Goal: Communication & Community: Ask a question

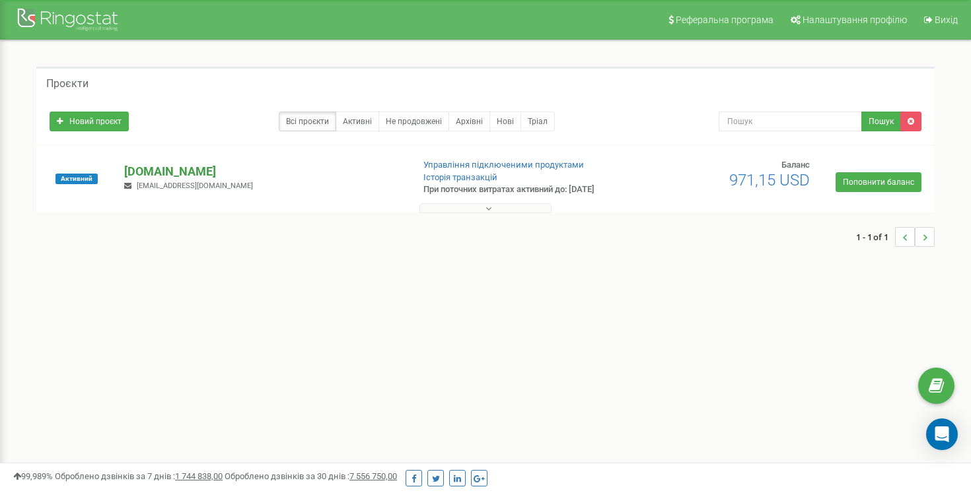
click at [171, 166] on p "[DOMAIN_NAME]" at bounding box center [262, 171] width 277 height 17
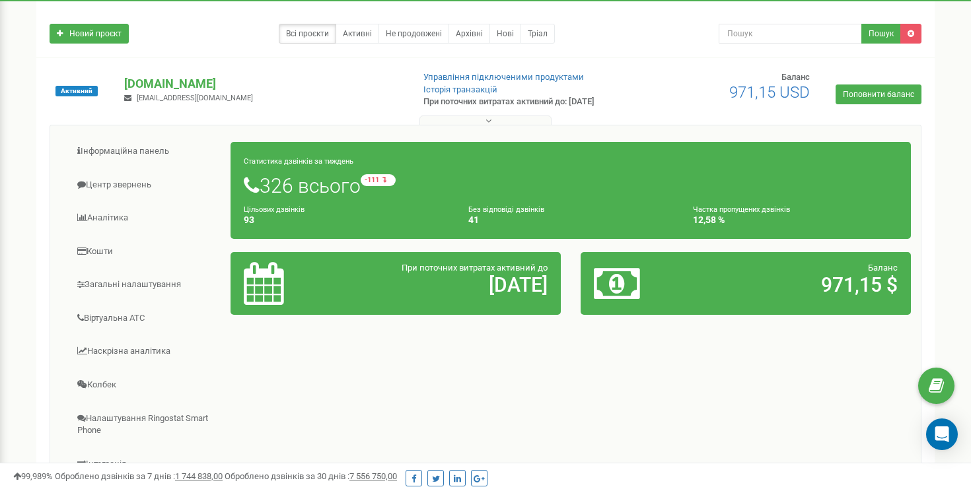
scroll to position [83, 0]
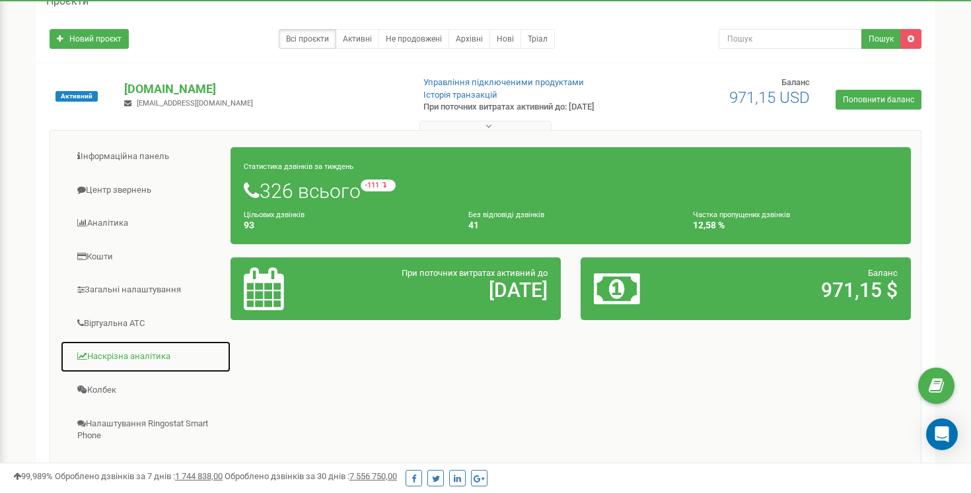
click at [143, 353] on link "Наскрізна аналітика" at bounding box center [145, 357] width 171 height 32
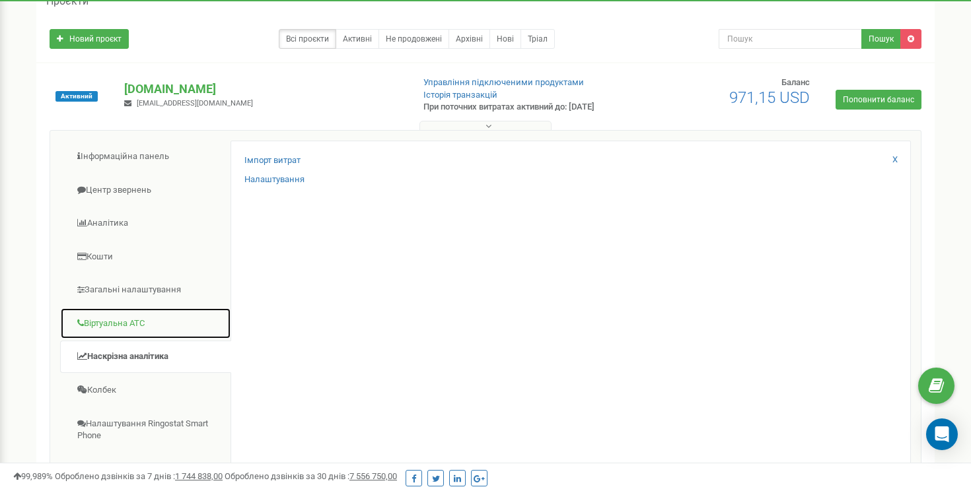
click at [134, 332] on link "Віртуальна АТС" at bounding box center [145, 324] width 171 height 32
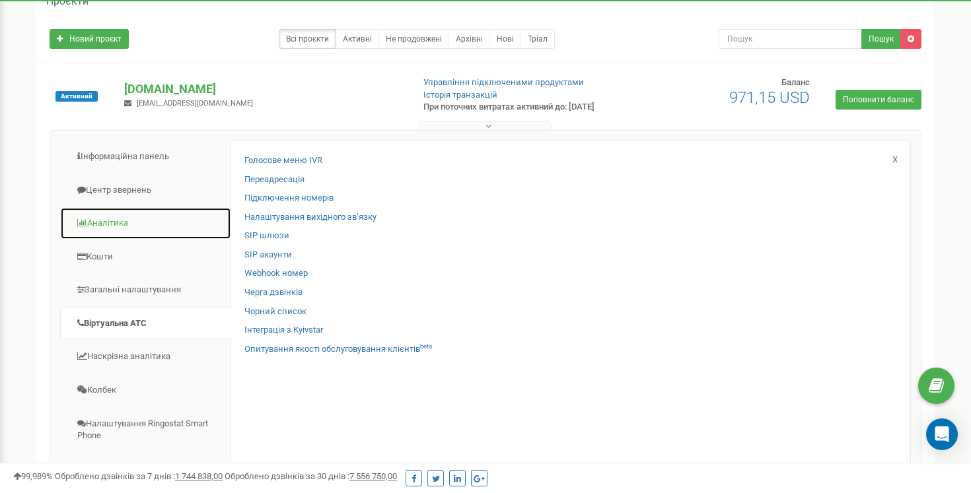
click at [127, 221] on link "Аналiтика" at bounding box center [145, 223] width 171 height 32
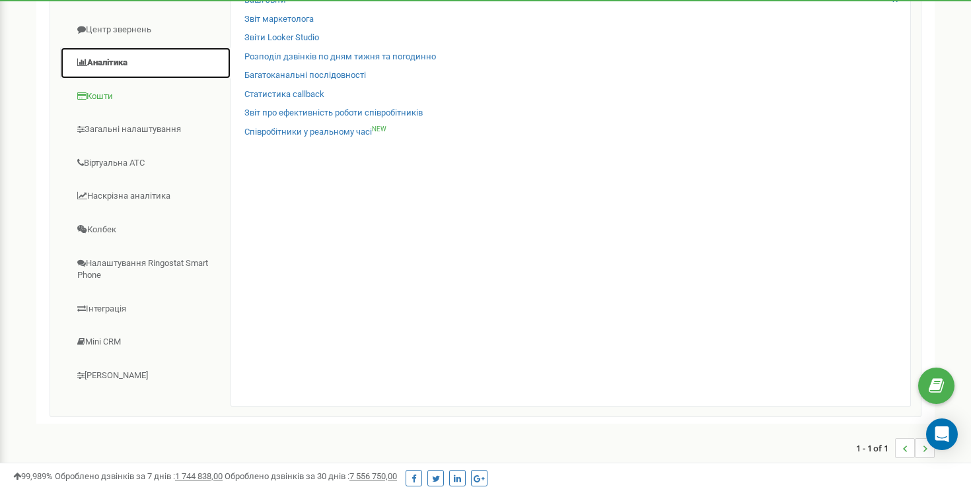
scroll to position [246, 0]
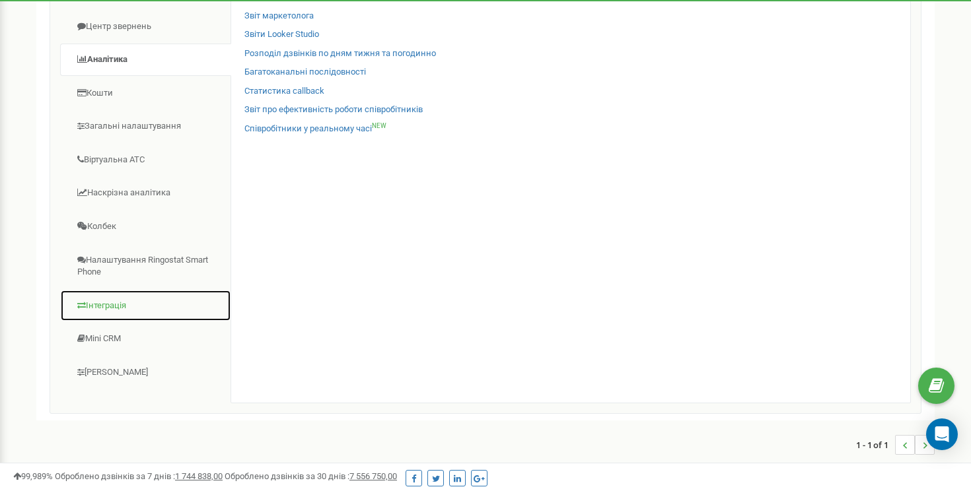
click at [133, 305] on link "Інтеграція" at bounding box center [145, 306] width 171 height 32
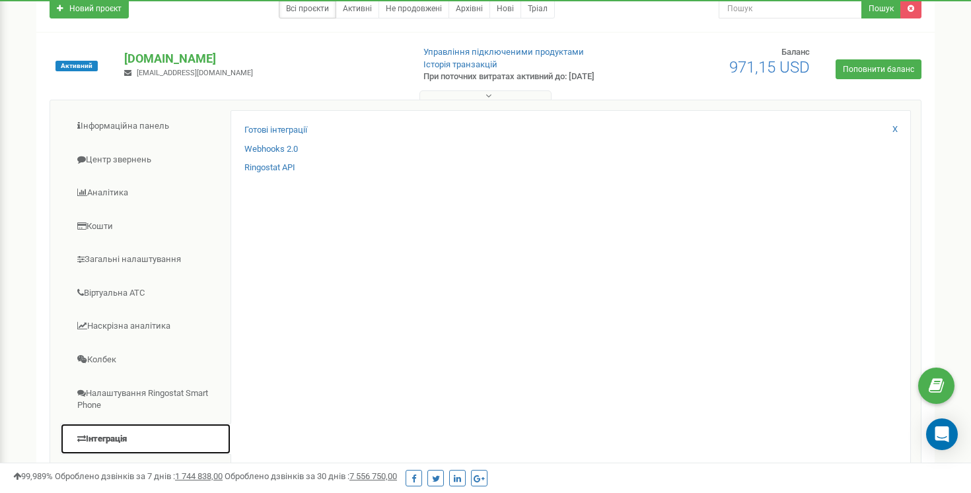
scroll to position [102, 0]
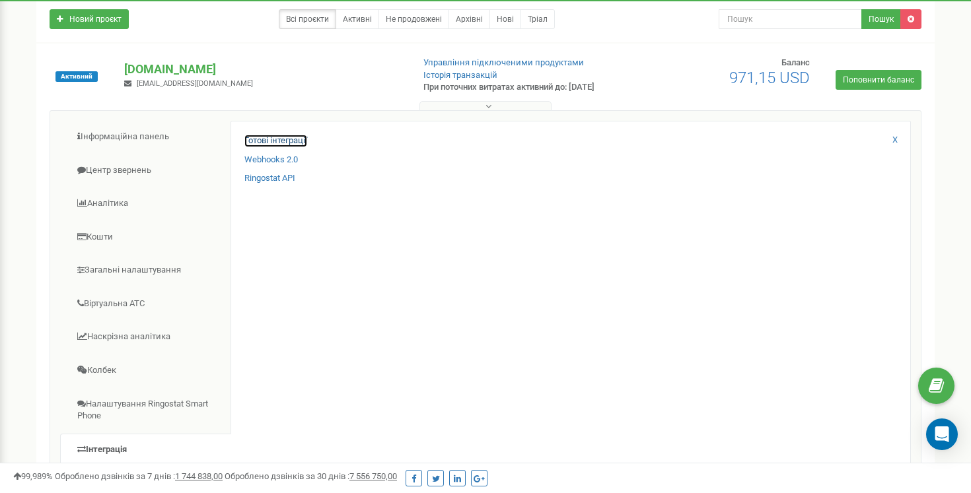
click at [289, 143] on link "Готові інтеграції" at bounding box center [275, 141] width 63 height 13
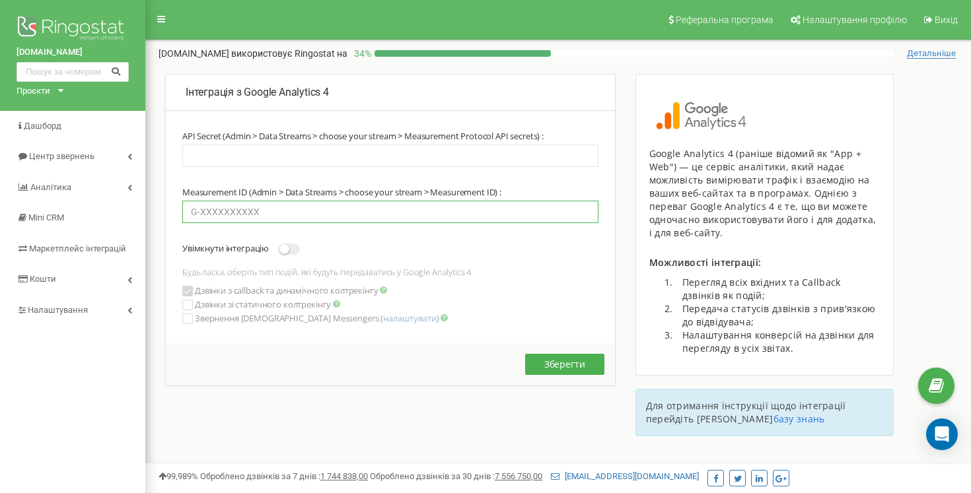
click at [277, 213] on input "text" at bounding box center [390, 212] width 416 height 22
paste input "G-0TBZG2TNC3"
type input "G-0TBZG2TNC3"
click at [362, 149] on input "text" at bounding box center [390, 156] width 416 height 22
paste input "eU3RFBOgQ0qEVNuCRPXX8w"
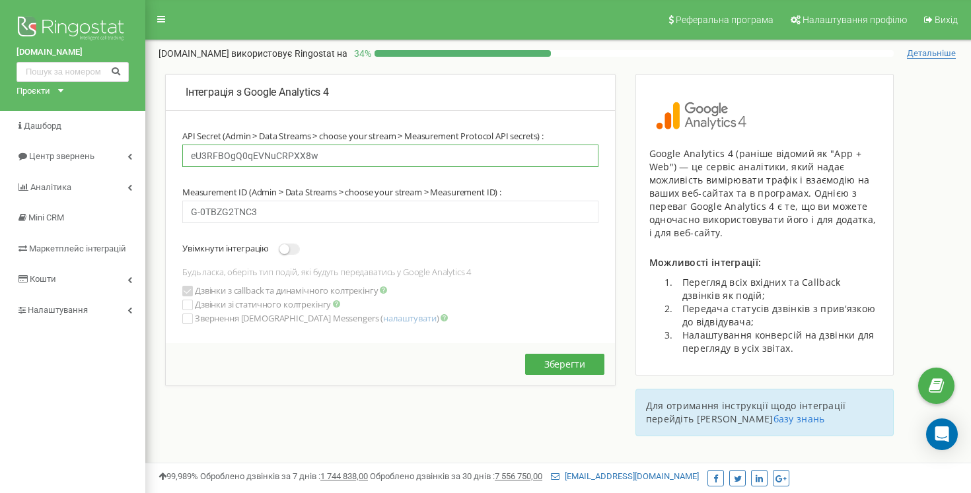
type input "eU3RFBOgQ0qEVNuCRPXX8w"
click at [283, 242] on div "API Secret (Admin > Data Streams > choose your stream > Measurement Protocol AP…" at bounding box center [390, 237] width 449 height 213
click at [295, 252] on span at bounding box center [289, 249] width 21 height 11
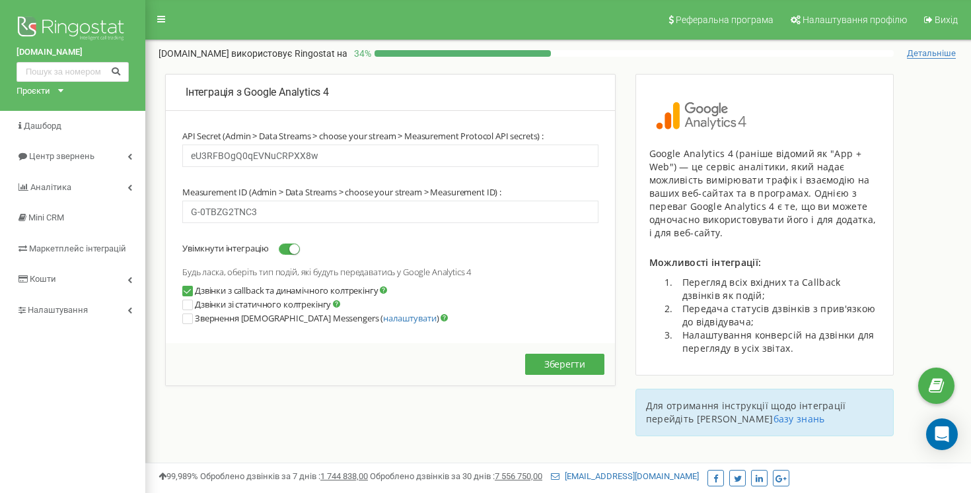
click at [183, 309] on ins at bounding box center [187, 304] width 9 height 9
click at [187, 320] on ins at bounding box center [187, 318] width 9 height 9
click at [190, 324] on div at bounding box center [187, 319] width 11 height 11
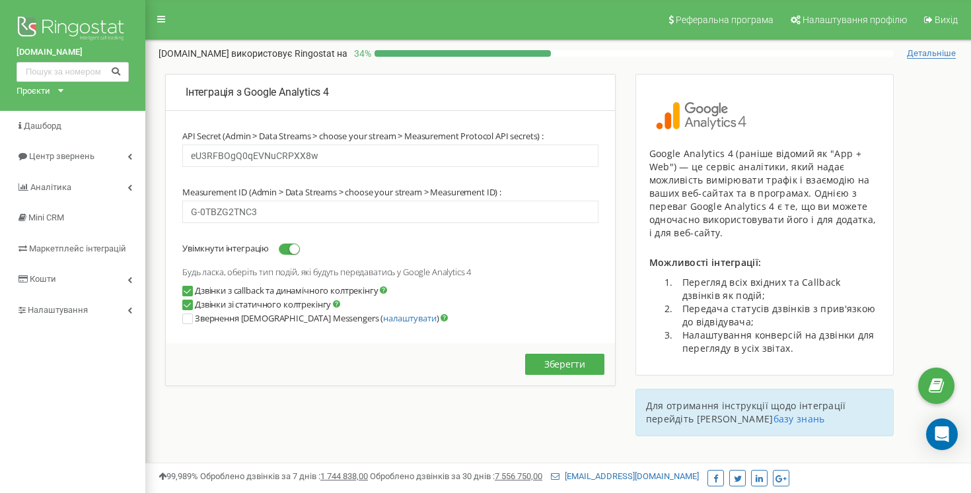
click at [184, 322] on ins at bounding box center [187, 318] width 9 height 9
click at [567, 370] on button "Зберегти" at bounding box center [564, 364] width 79 height 21
click at [577, 361] on button "Зберегти" at bounding box center [564, 364] width 79 height 21
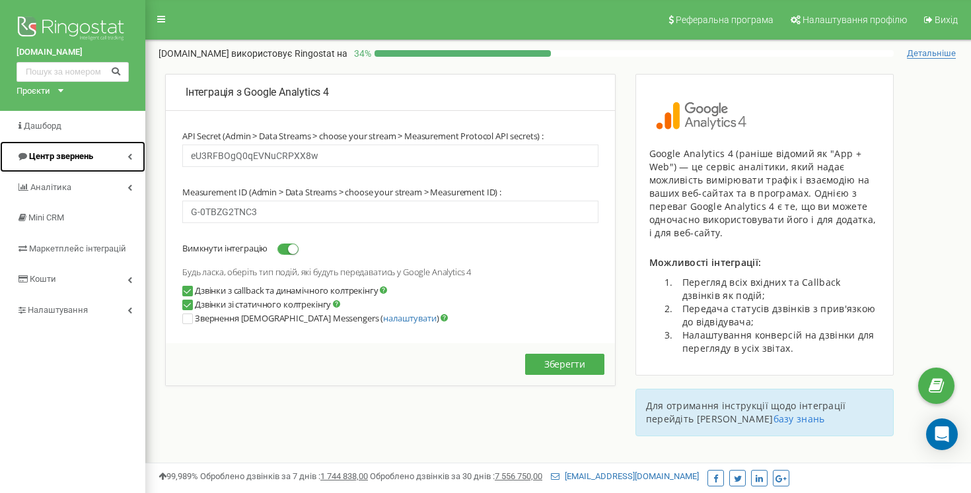
click at [81, 159] on span "Центр звернень" at bounding box center [61, 156] width 64 height 10
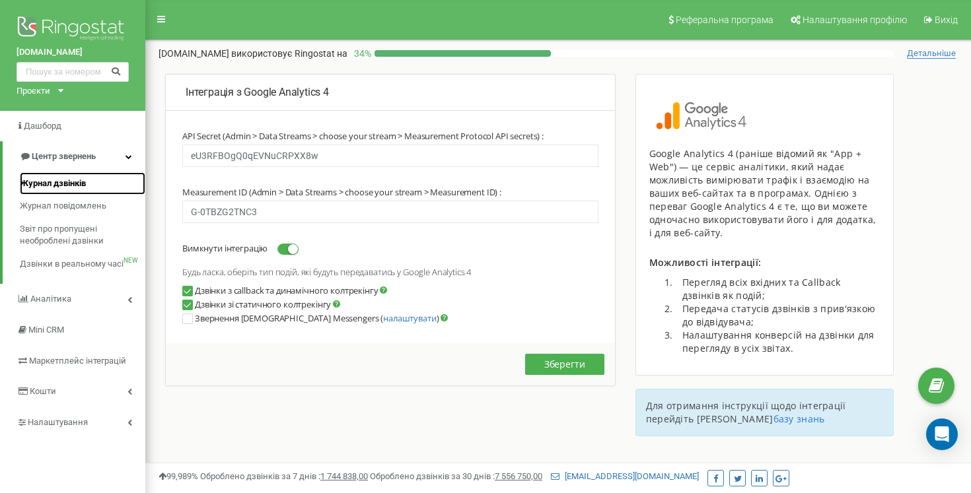
click at [90, 180] on link "Журнал дзвінків" at bounding box center [82, 183] width 125 height 23
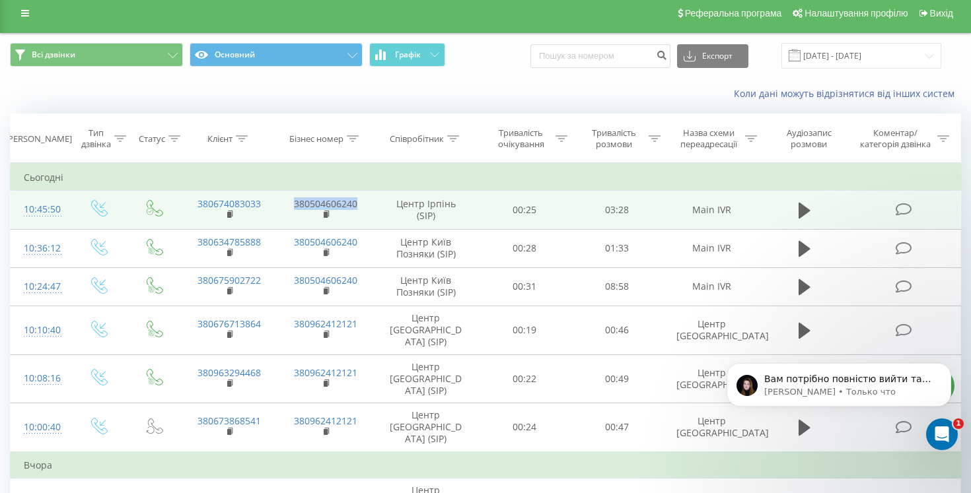
copy link "380504606240"
drag, startPoint x: 373, startPoint y: 201, endPoint x: 283, endPoint y: 202, distance: 89.8
click at [283, 202] on td "380504606240" at bounding box center [325, 210] width 96 height 38
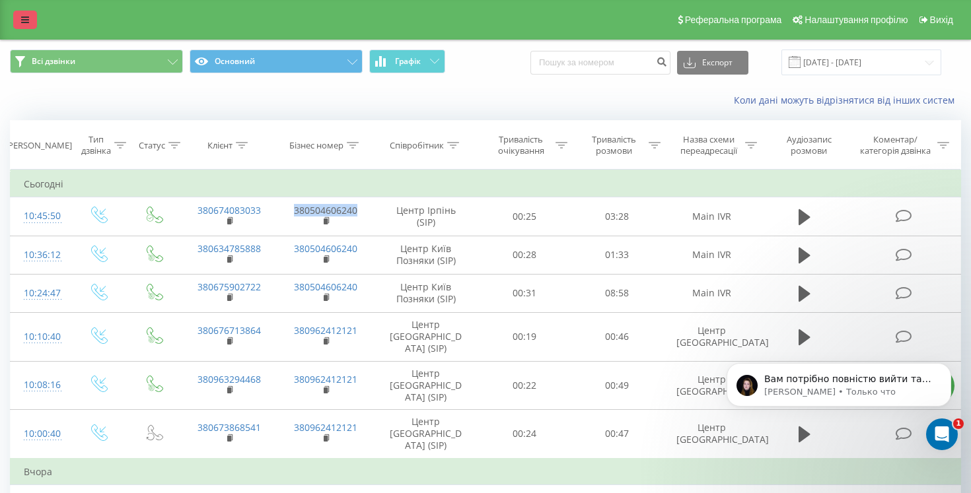
click at [22, 18] on icon at bounding box center [25, 19] width 8 height 9
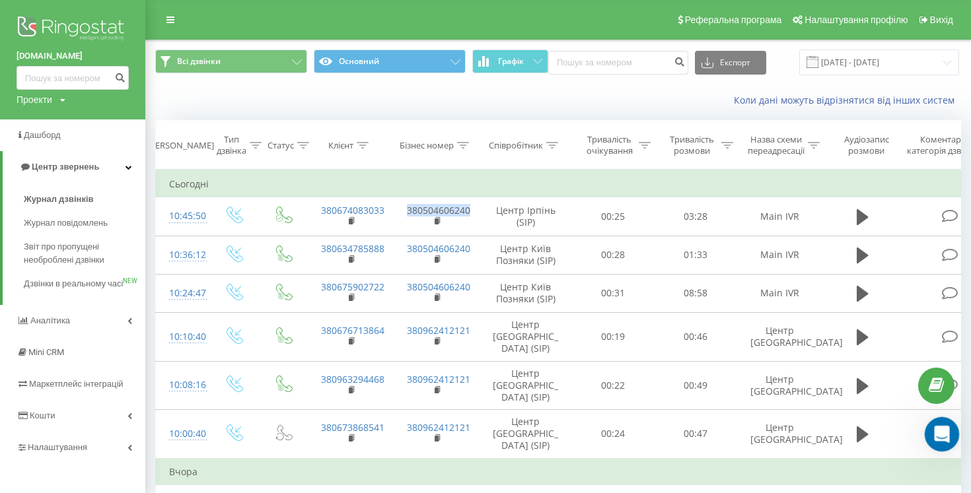
click at [941, 437] on icon "Открыть службу сообщений Intercom" at bounding box center [940, 433] width 22 height 22
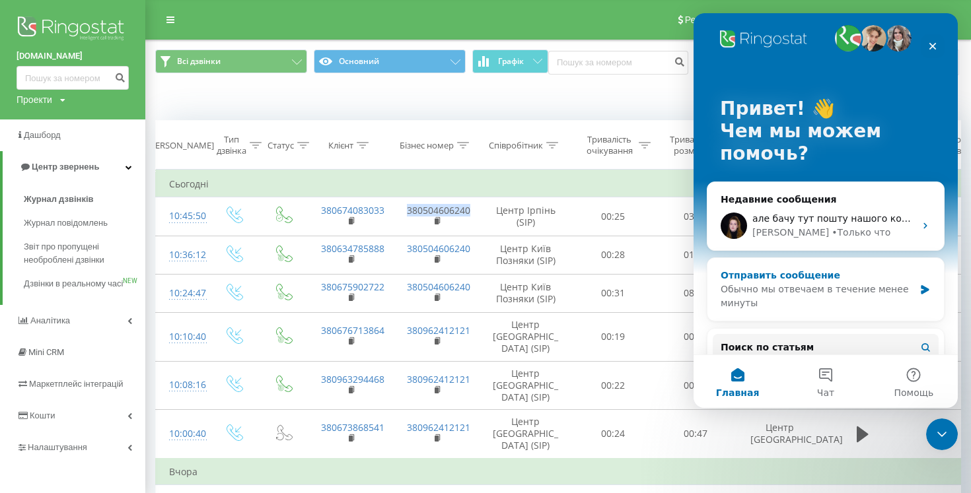
scroll to position [11, 0]
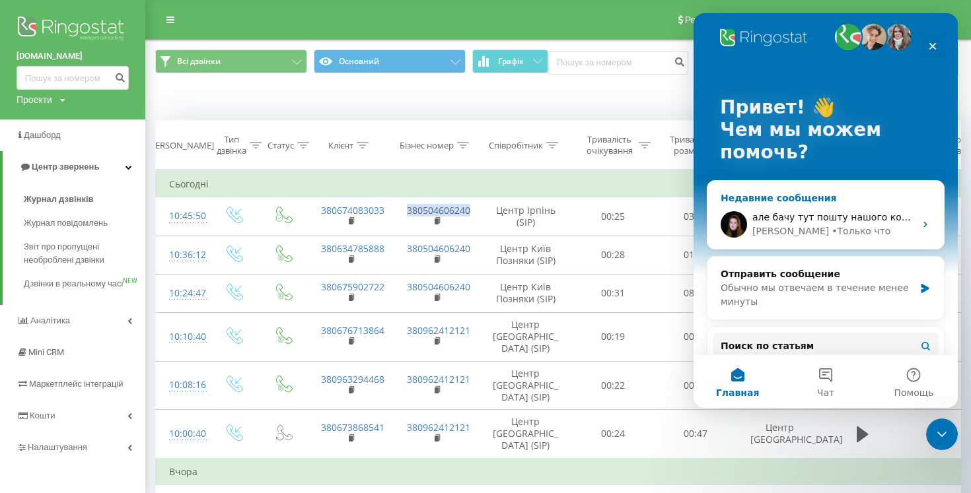
click at [886, 223] on div "але бачу тут пошту нашого колишнього працівника" at bounding box center [833, 218] width 162 height 14
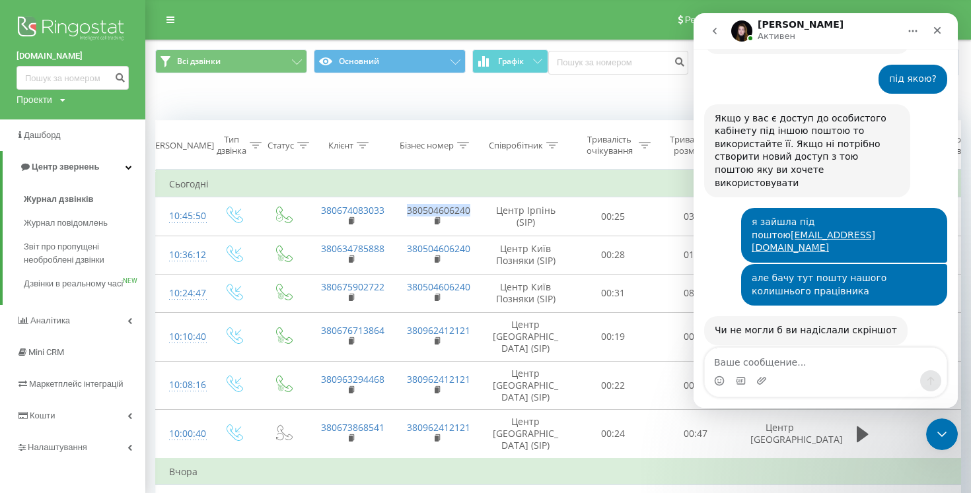
scroll to position [1369, 0]
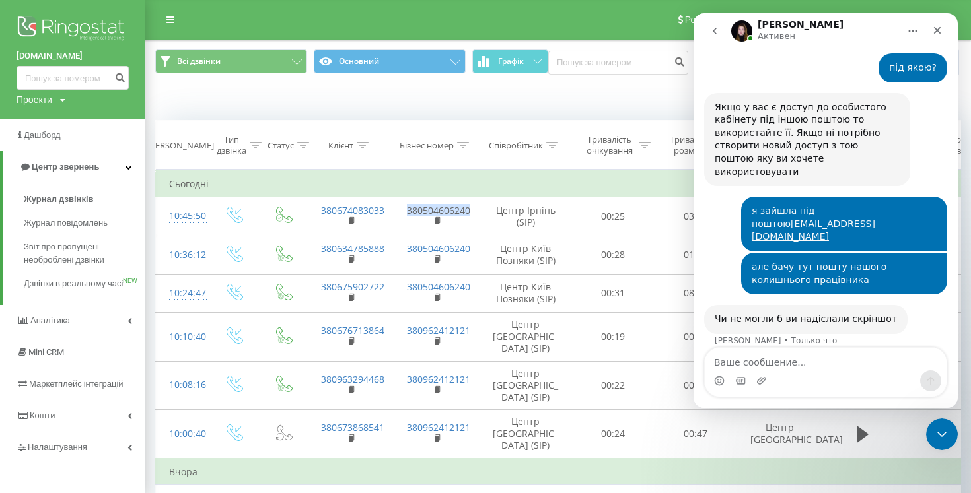
click at [710, 29] on icon "go back" at bounding box center [714, 31] width 11 height 11
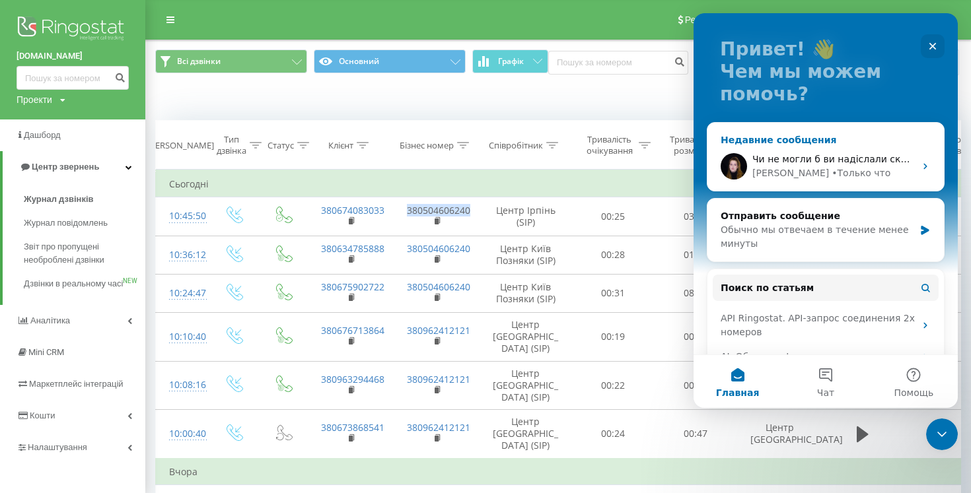
scroll to position [79, 0]
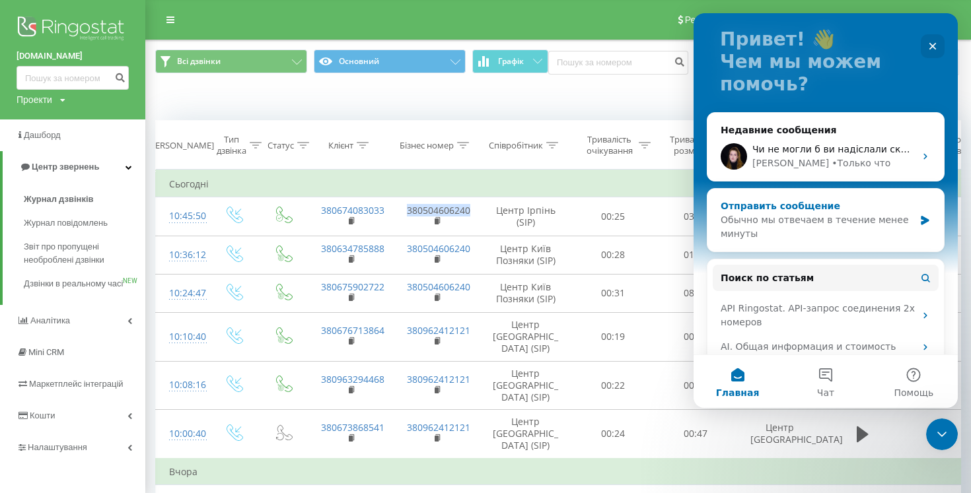
click at [884, 233] on div "Обычно мы отвечаем в течение менее минуты" at bounding box center [816, 227] width 193 height 28
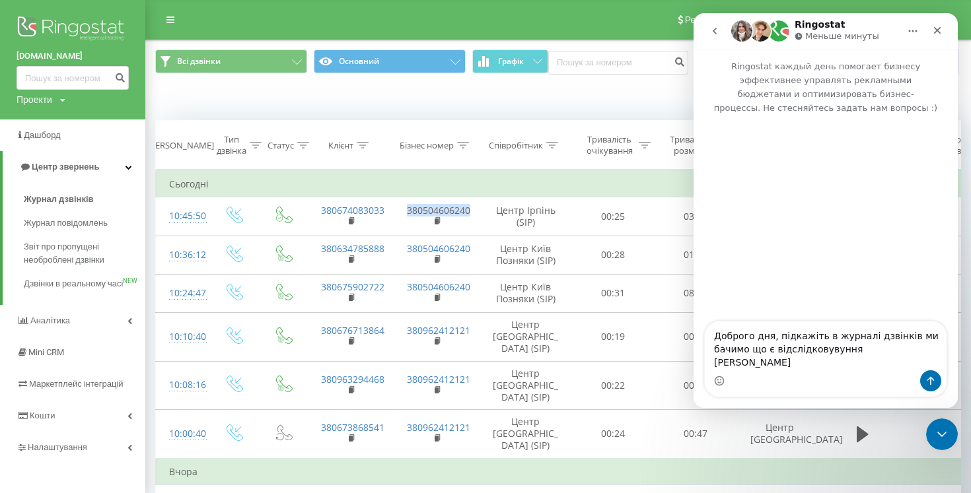
click at [809, 367] on textarea "Доброго дня, підкажіть в журналі дзвінків ми бачимо що є відслідковувуння н" at bounding box center [826, 346] width 242 height 49
click at [809, 365] on textarea "Доброго дня, підкажіть в журналі дзвінків ми бачимо що є відслідковувуння н" at bounding box center [826, 346] width 242 height 49
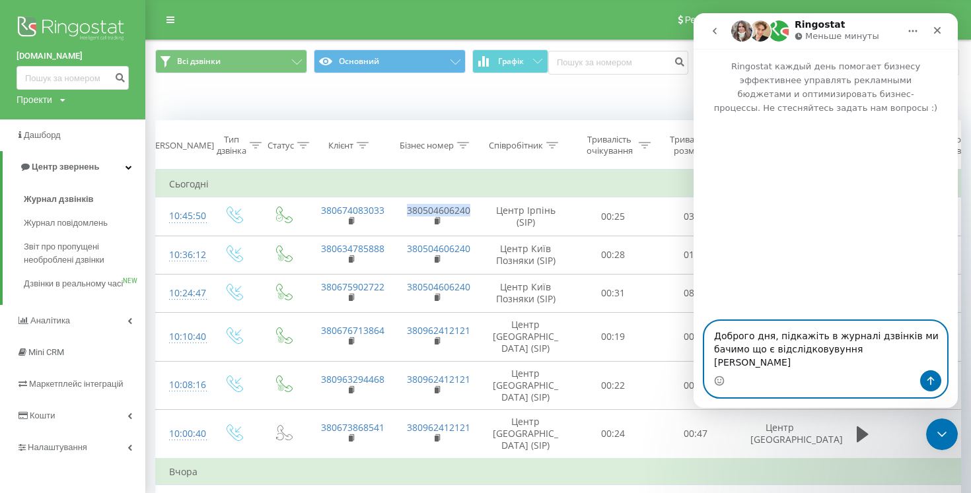
paste textarea "а"
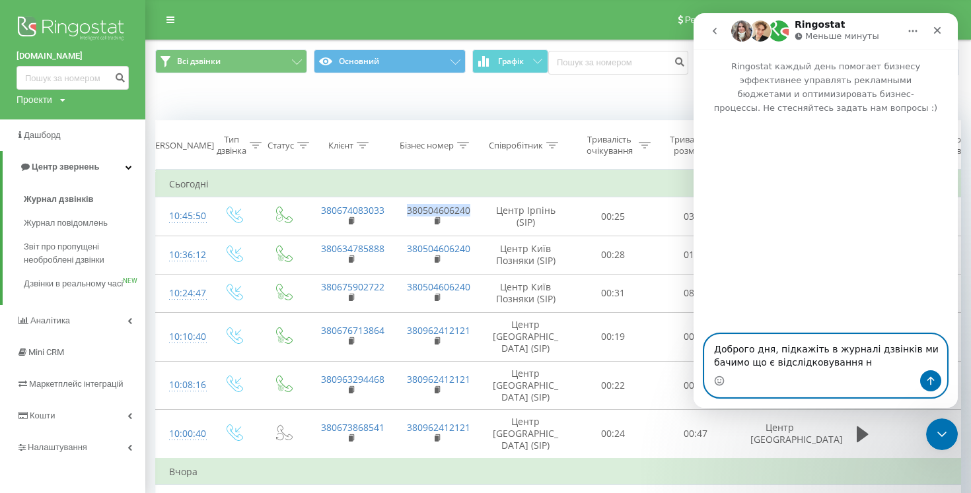
click at [868, 365] on textarea "Доброго дня, підкажіть в журналі дзвінків ми бачимо що є відслідковування н" at bounding box center [826, 353] width 242 height 36
click at [825, 351] on textarea "Доброго дня, підкажіть в журналі дзвінків ми бачимо що є відслідковування" at bounding box center [826, 353] width 242 height 36
click at [903, 350] on textarea "Доброго дня, підкажіть в "журналі дзвінків ми бачимо що є відслідковування" at bounding box center [826, 353] width 242 height 36
click at [860, 363] on textarea "Доброго дня, підкажіть в "журналі дзвінків" ми бачимо що є відслідковування" at bounding box center [826, 353] width 242 height 36
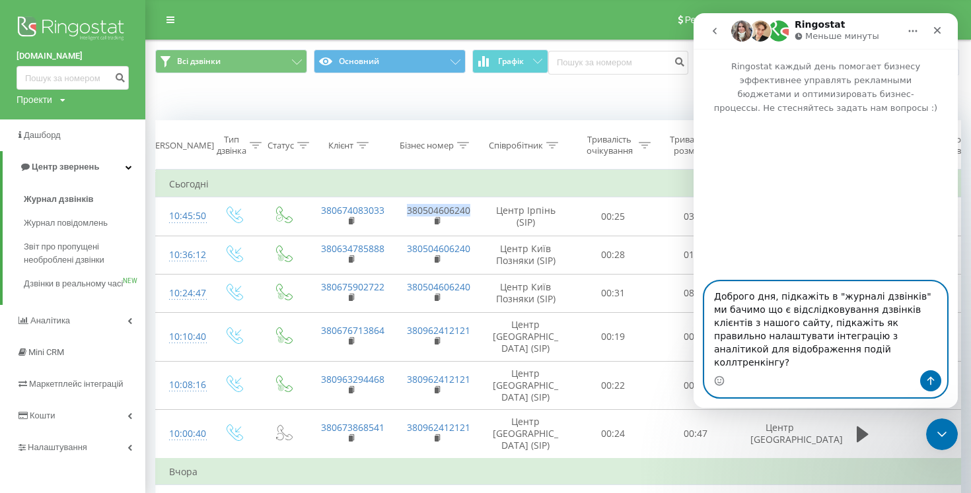
type textarea "Доброго дня, підкажіть в "журналі дзвінків" ми бачимо що є відслідковування дзв…"
click at [935, 384] on icon "Отправить сообщение…" at bounding box center [930, 381] width 11 height 11
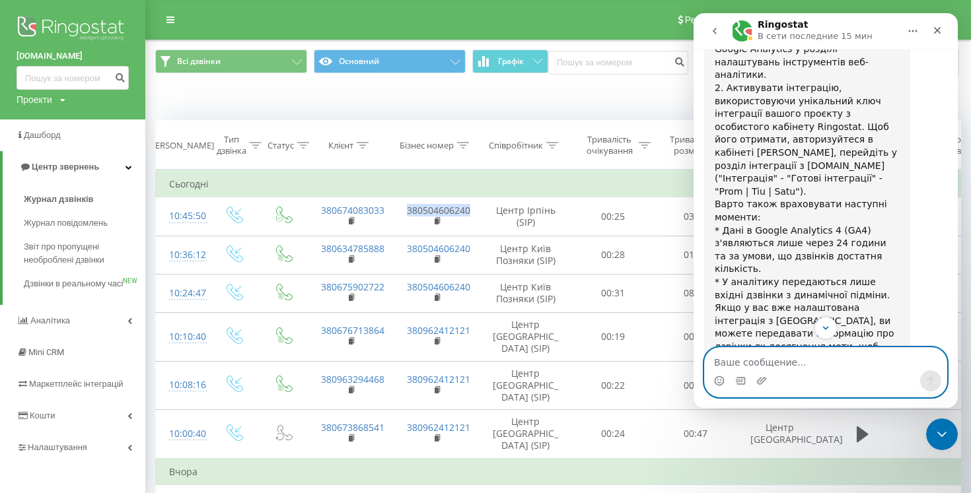
scroll to position [804, 0]
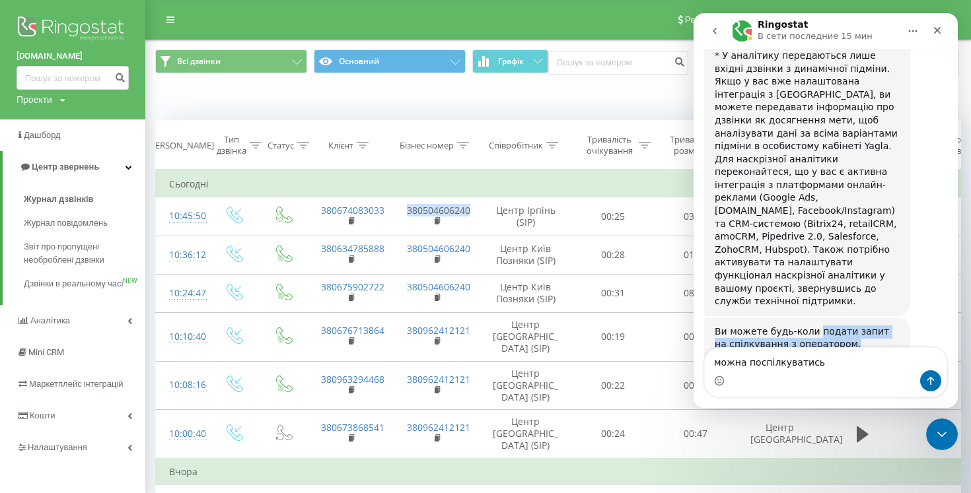
drag, startPoint x: 814, startPoint y: 242, endPoint x: 835, endPoint y: 255, distance: 24.4
click at [835, 326] on div "Ви можете будь-коли подати запит на спілкування з оператором. Зверніть увагу, щ…" at bounding box center [807, 365] width 185 height 78
copy div "подати запит на спілкування з оператором."
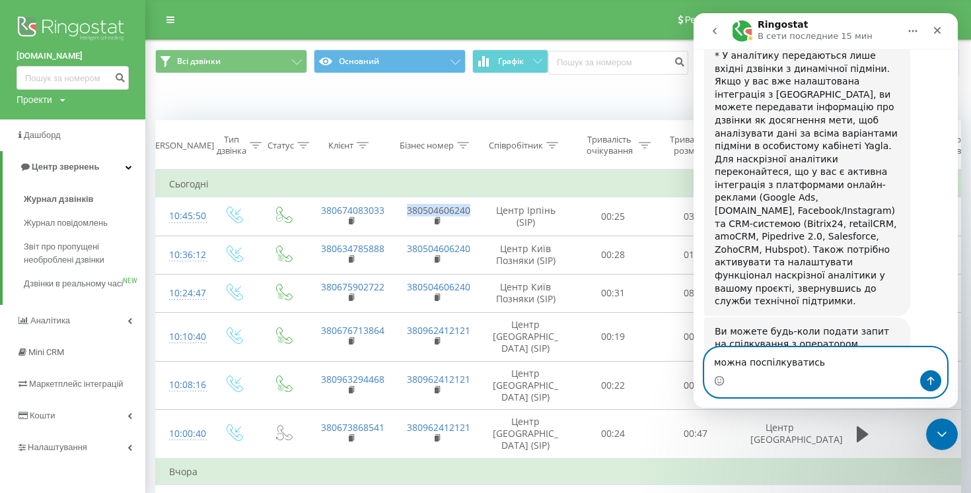
click at [816, 367] on textarea "можна поспілкуватись" at bounding box center [826, 359] width 242 height 22
paste textarea "одати запит на спілкування з оператором."
type textarea "подати запит на спілкування з оператором."
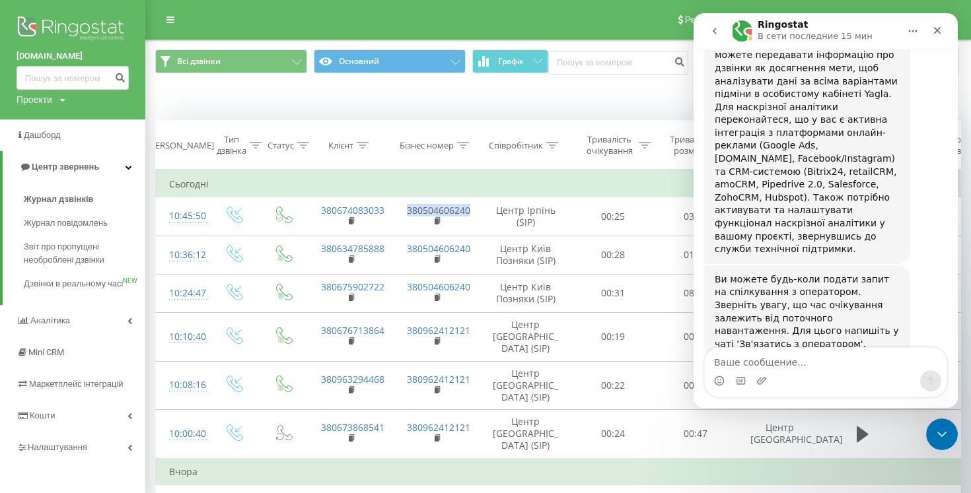
click at [714, 32] on icon "go back" at bounding box center [715, 31] width 4 height 7
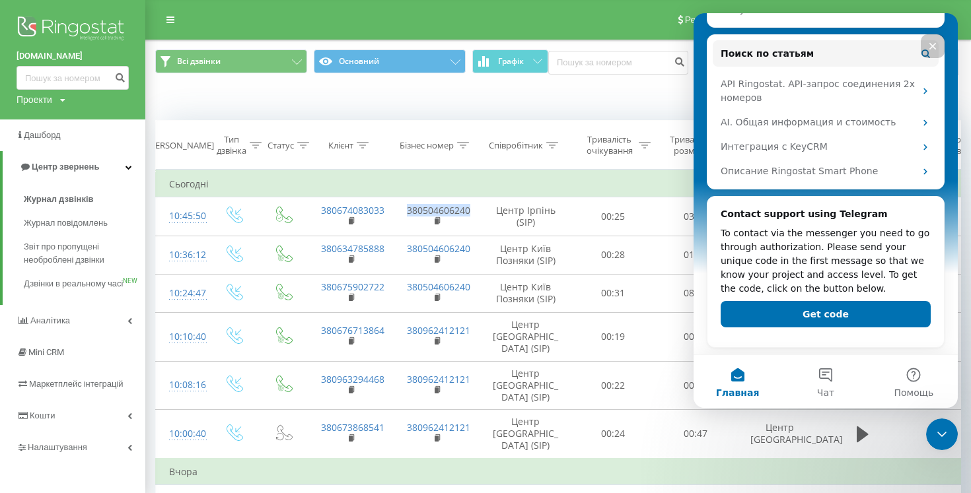
scroll to position [0, 0]
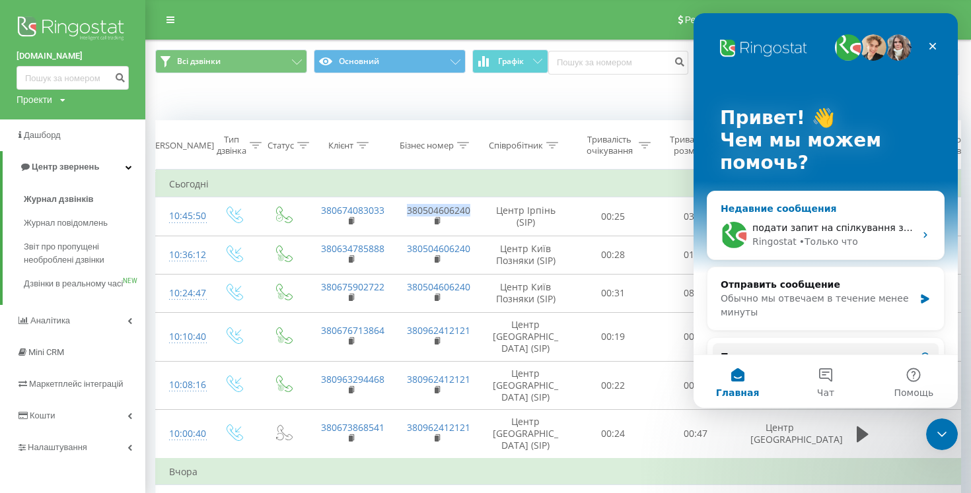
click at [839, 230] on span "подати запит на спілкування з оператором." at bounding box center [859, 228] width 215 height 11
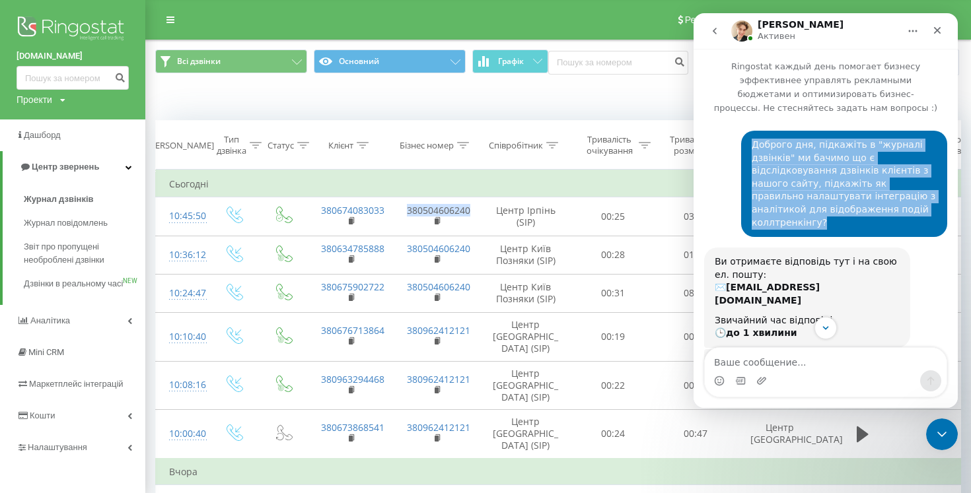
drag, startPoint x: 752, startPoint y: 143, endPoint x: 910, endPoint y: 212, distance: 172.7
click at [910, 212] on div "Доброго дня, підкажіть в "журналі дзвінків" ми бачимо що є відслідковування дзв…" at bounding box center [844, 184] width 206 height 106
copy div "Доброго дня, підкажіть в "журналі дзвінків" ми бачимо що є відслідковування дзв…"
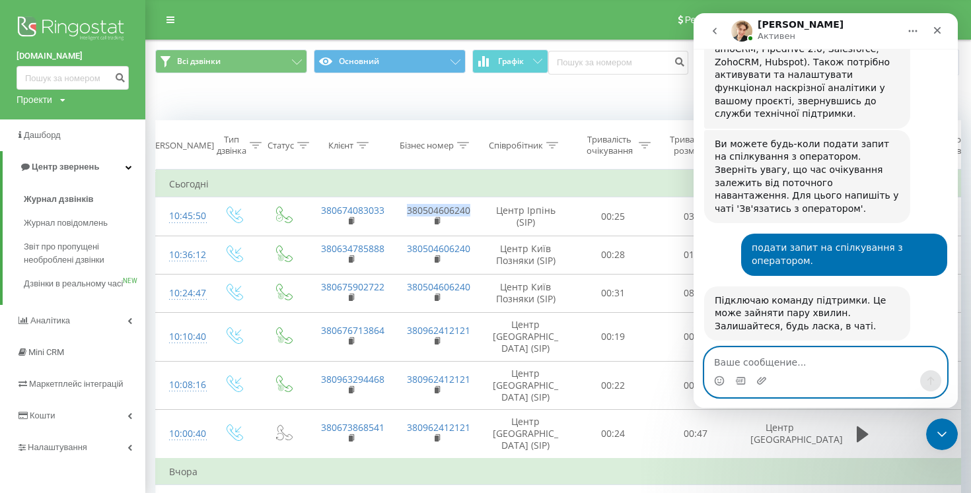
click at [812, 359] on textarea "Ваше сообщение..." at bounding box center [826, 359] width 242 height 22
paste textarea "Доброго дня, підкажіть в "журналі дзвінків" ми бачимо що є відслідковування дзв…"
type textarea "Доброго дня, підкажіть в "журналі дзвінків" ми бачимо що є відслідковування дзв…"
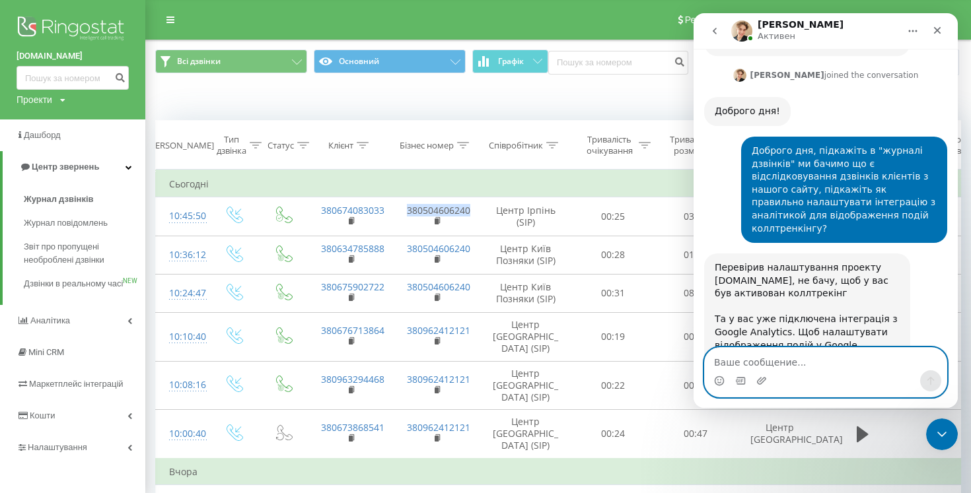
scroll to position [1277, 0]
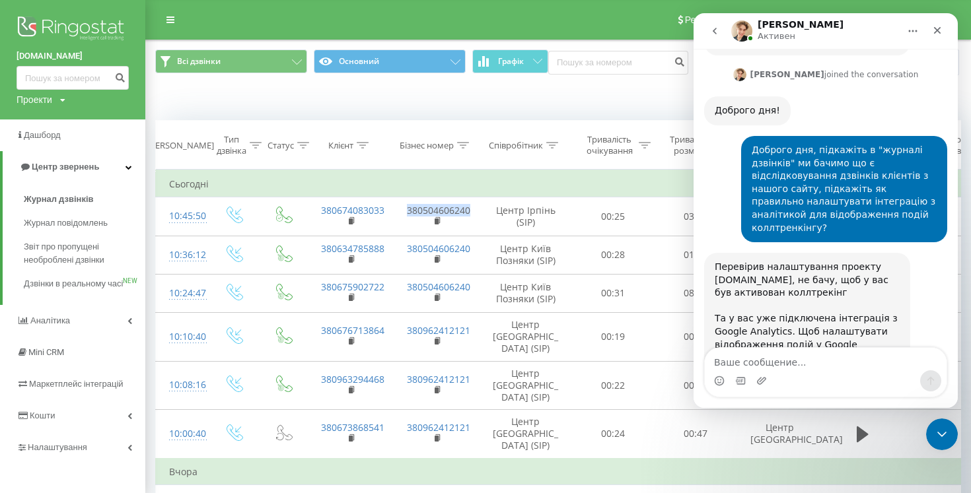
click at [825, 404] on link "Налаштування ключових подій в GA4 — ключова подія на всі категорії дзвінків" at bounding box center [806, 422] width 183 height 36
click at [616, 112] on div "Коли дані можуть відрізнятися вiд інших систем" at bounding box center [558, 101] width 824 height 32
click at [940, 32] on icon "Закрыть" at bounding box center [937, 30] width 11 height 11
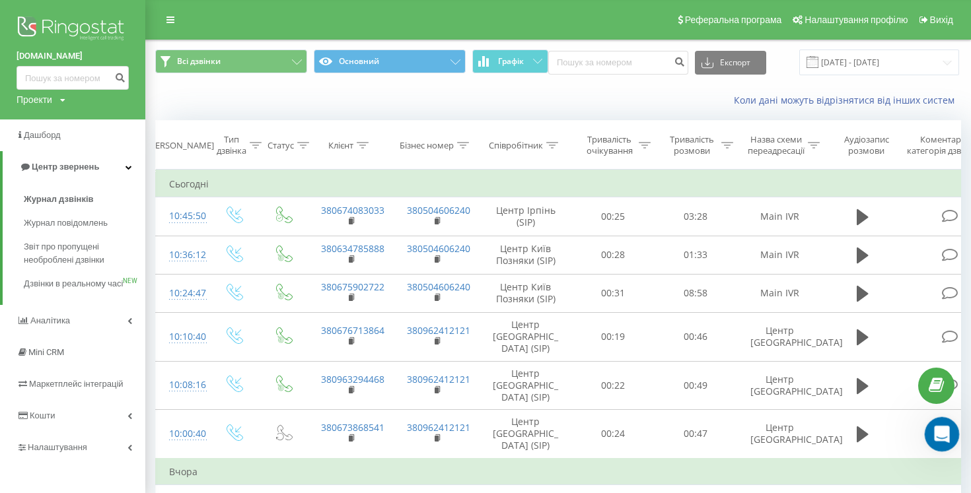
click at [946, 429] on icon "Открыть службу сообщений Intercom" at bounding box center [940, 433] width 22 height 22
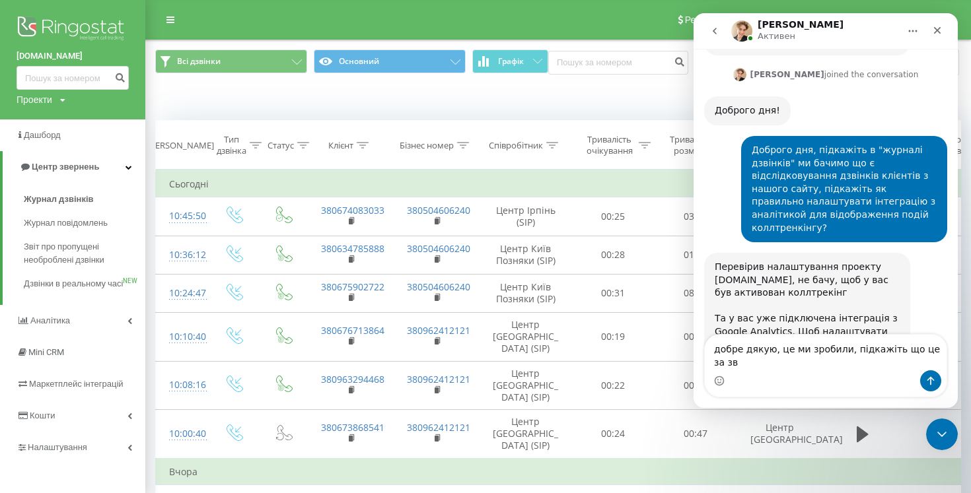
scroll to position [1290, 0]
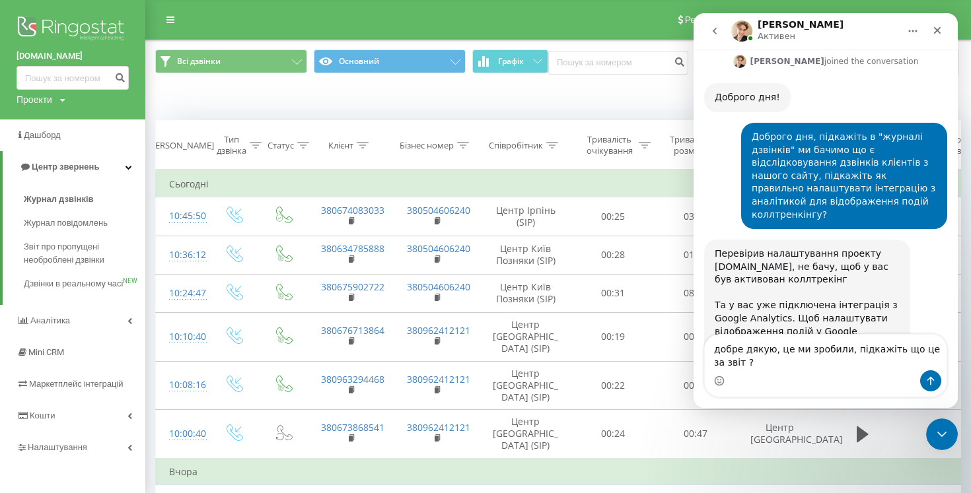
type textarea "добре дякую, це ми зробили, підкажіть що це за звіт ?"
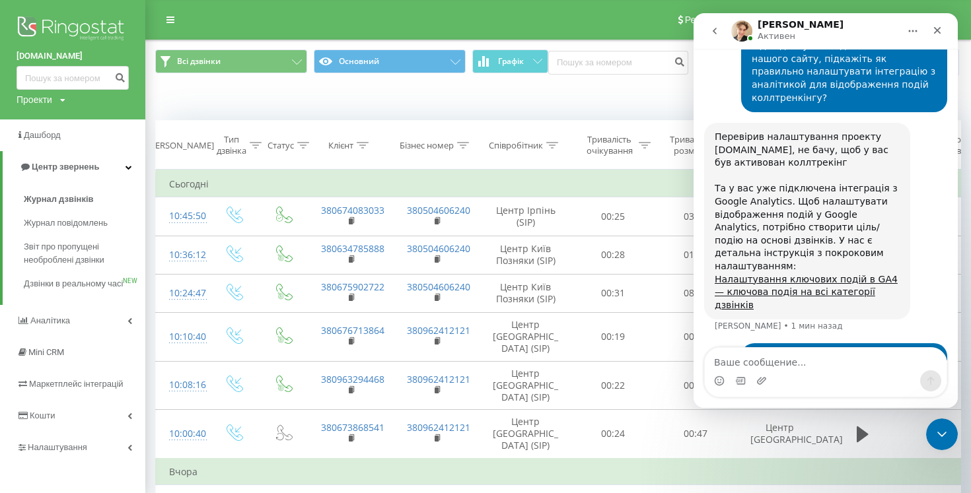
scroll to position [1409, 0]
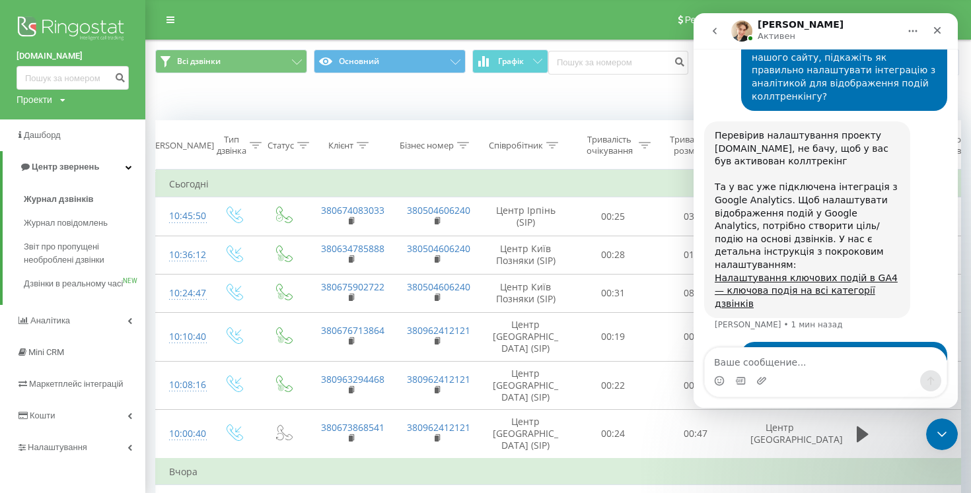
click at [824, 394] on img "user говорит…" at bounding box center [847, 425] width 177 height 62
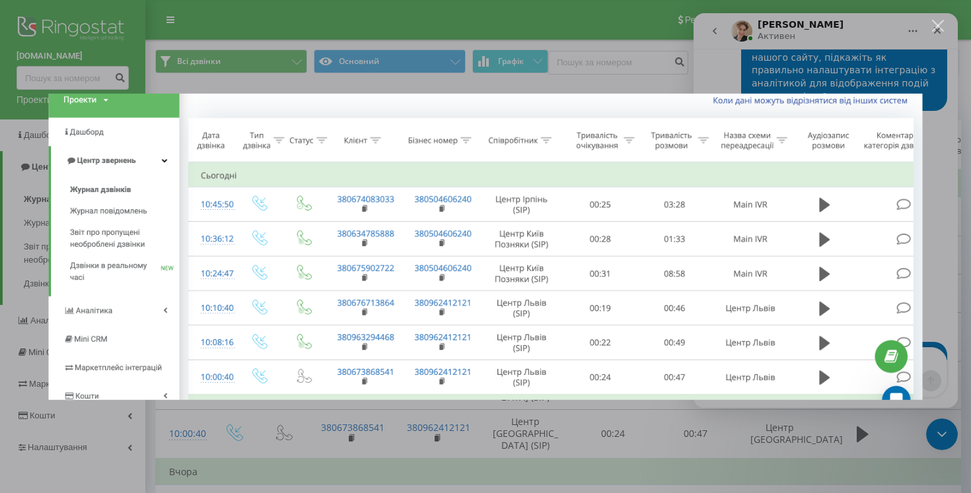
scroll to position [0, 0]
click at [778, 298] on img "Закрыть" at bounding box center [486, 246] width 874 height 306
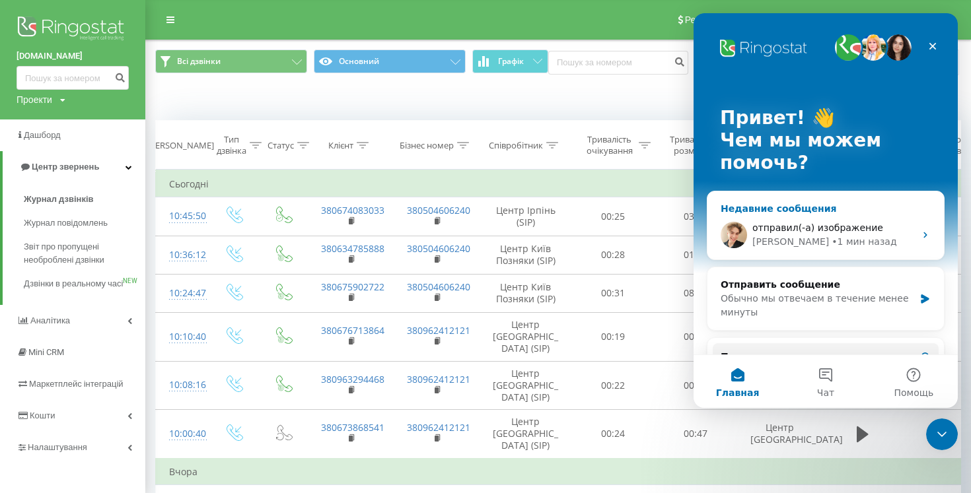
click at [886, 242] on div "Volodymyr • 1 мин назад" at bounding box center [833, 242] width 162 height 14
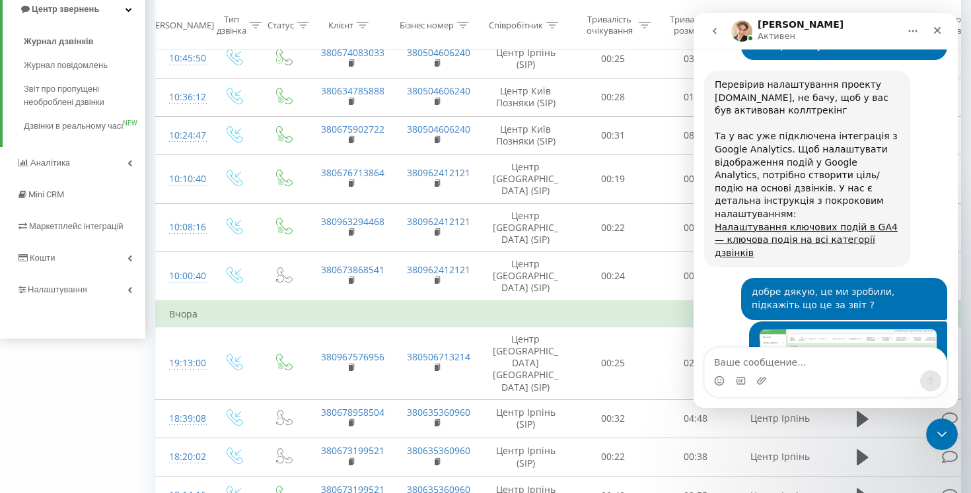
scroll to position [1487, 0]
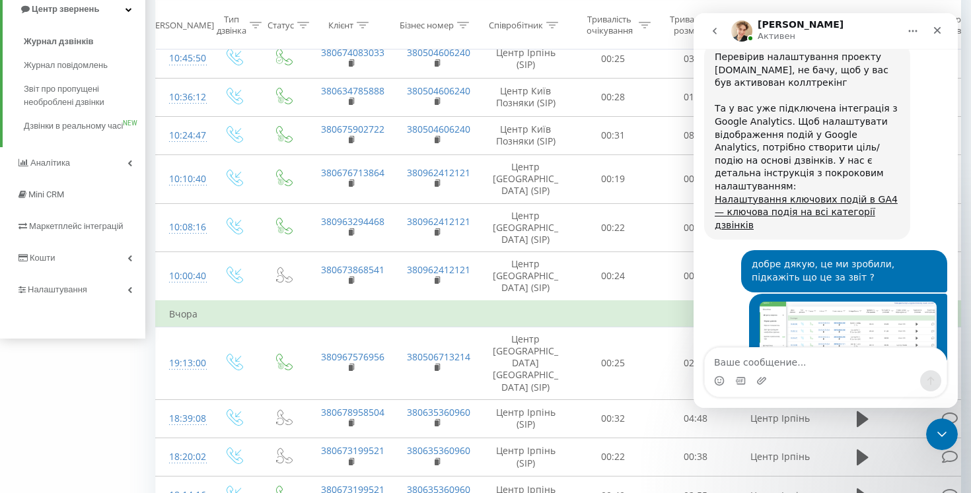
click at [872, 429] on link "Журнал дзвінків. Опис статусів дзвінків" at bounding box center [794, 441] width 158 height 24
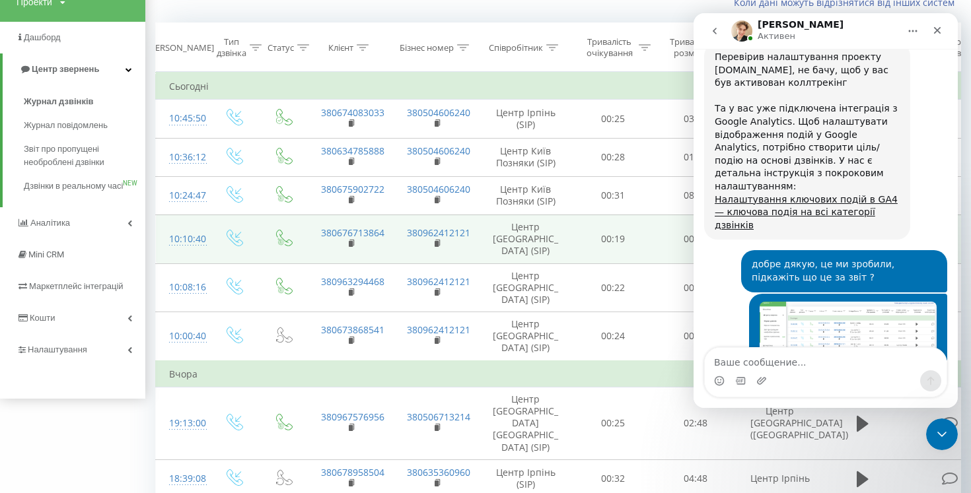
scroll to position [99, 0]
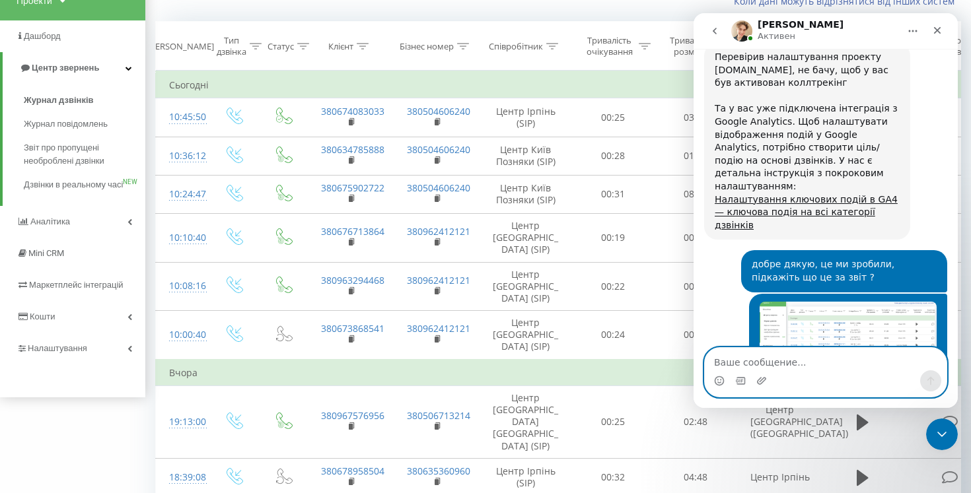
click at [808, 363] on textarea "Ваше сообщение..." at bounding box center [826, 359] width 242 height 22
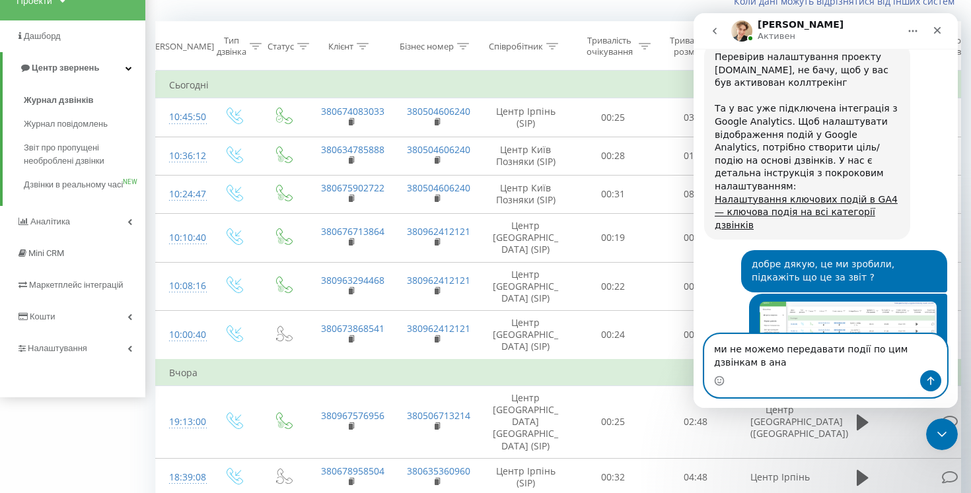
scroll to position [1500, 0]
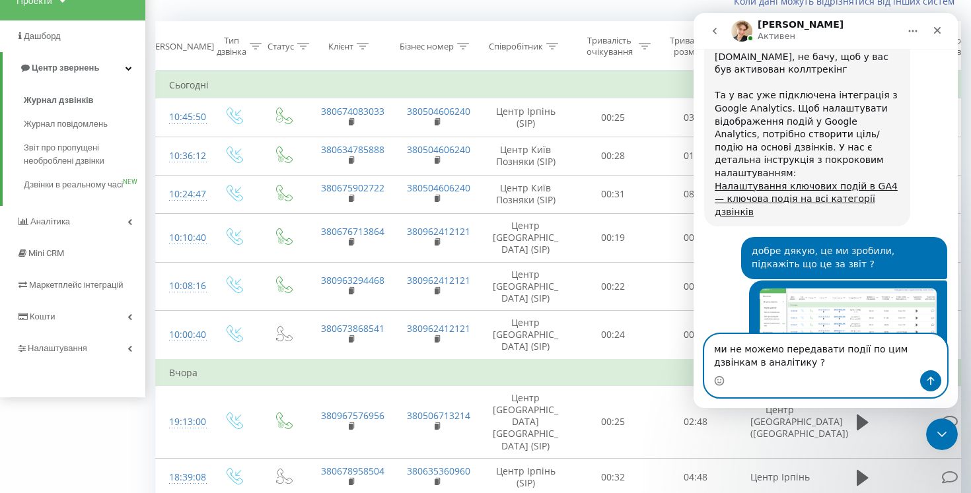
type textarea "ми не можемо передавати події по цим дзвінкам в аналітику ?"
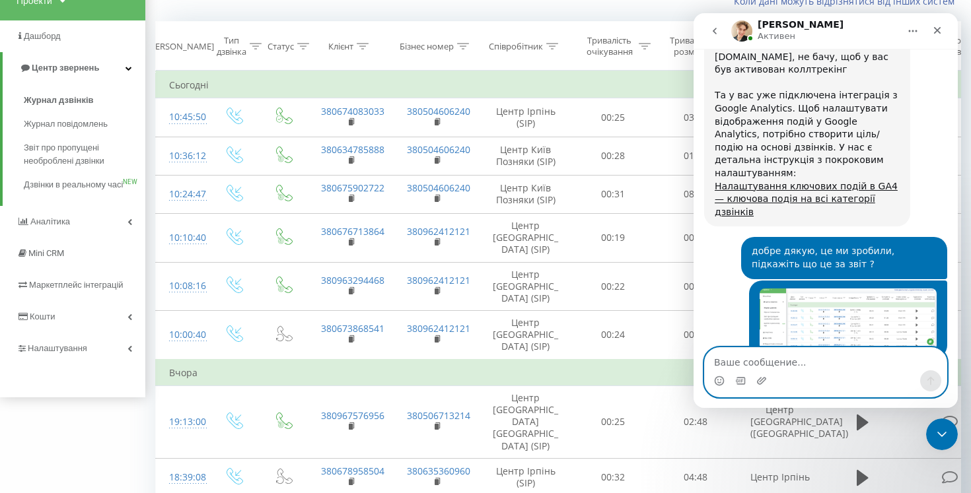
scroll to position [1539, 0]
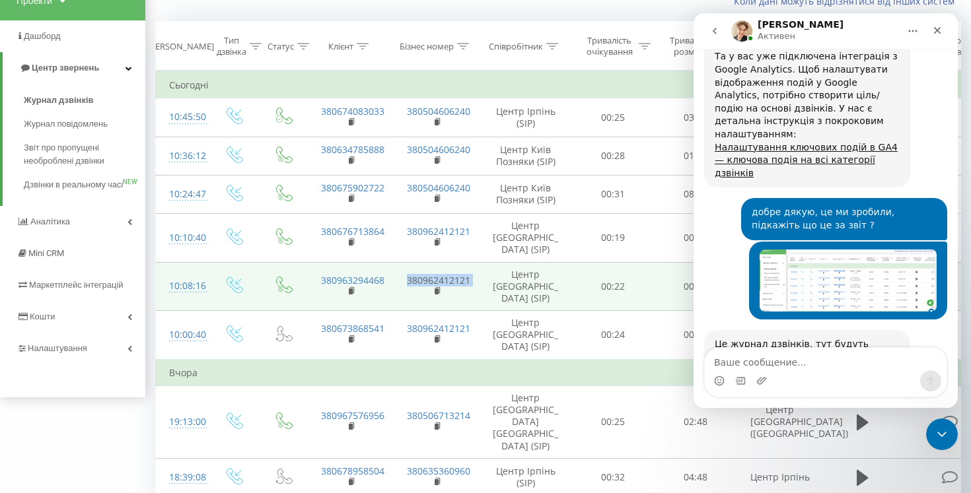
copy td "380962412121"
drag, startPoint x: 479, startPoint y: 267, endPoint x: 405, endPoint y: 269, distance: 74.0
click at [405, 269] on tr "10:08:16 380963294468 380962412121 Центр Львів (SIP) 00:22 00:49 Центр Львів" at bounding box center [578, 286] width 845 height 49
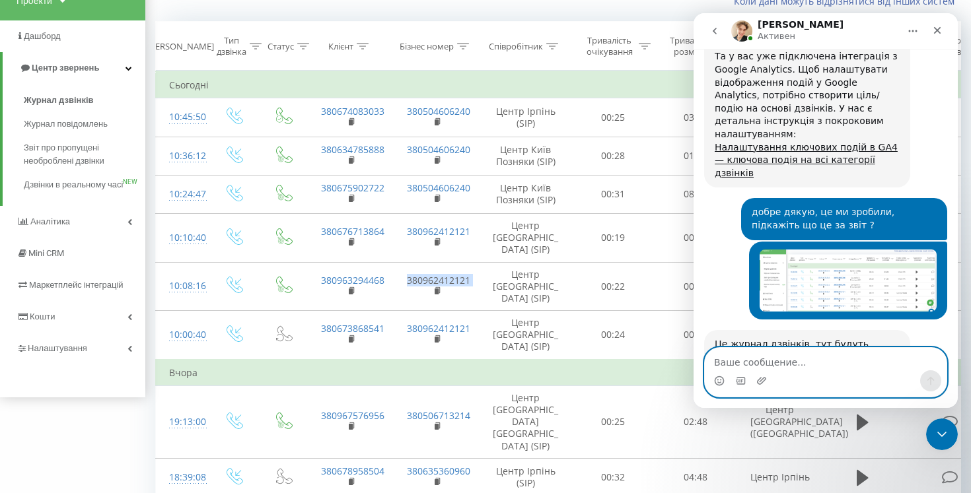
click at [765, 363] on textarea "Ваше сообщение..." at bounding box center [826, 359] width 242 height 22
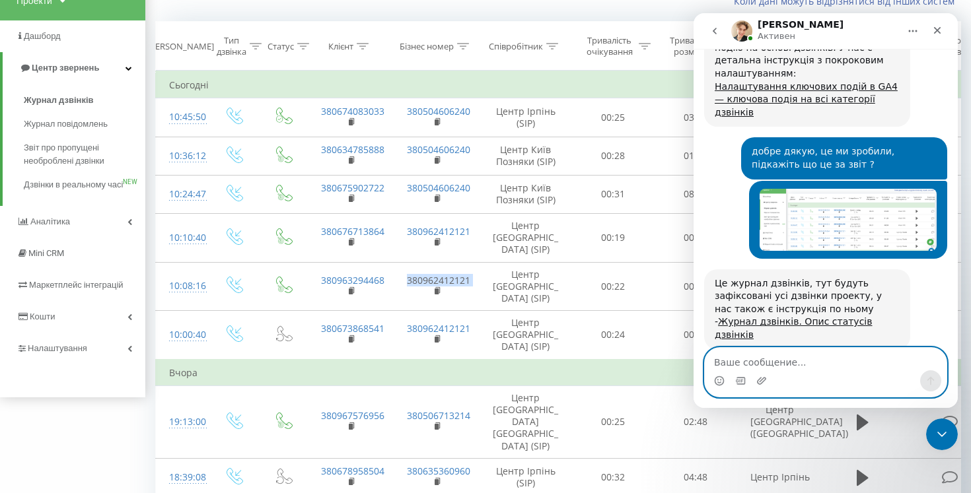
scroll to position [1661, 0]
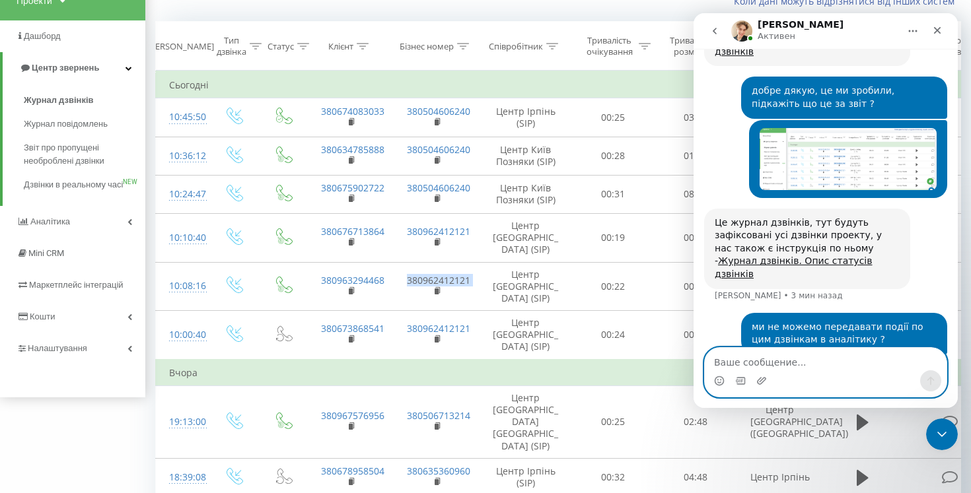
paste textarea "д"
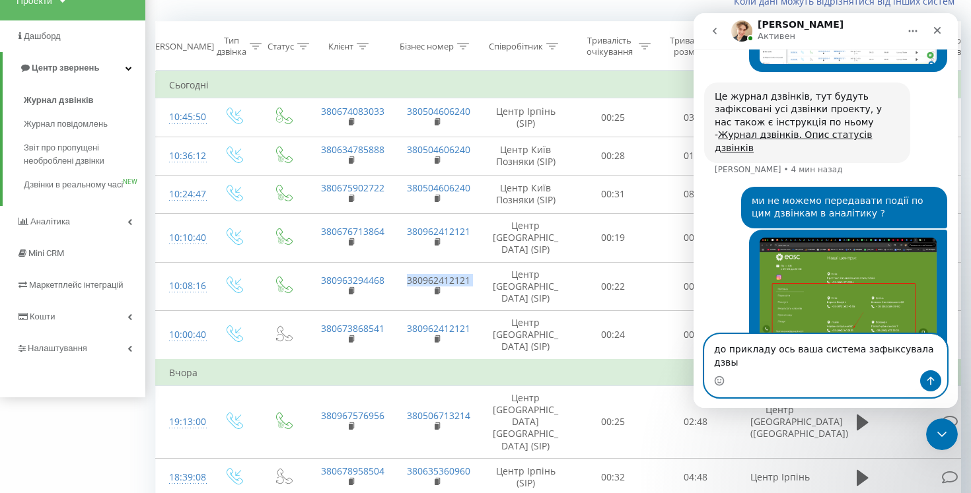
scroll to position [1774, 0]
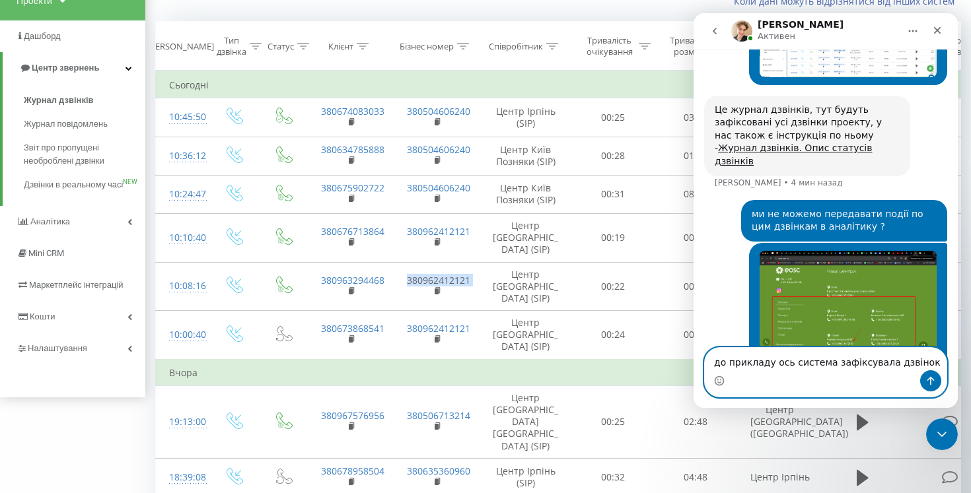
type textarea "до прикладу ось система зафіксувала дзвінок."
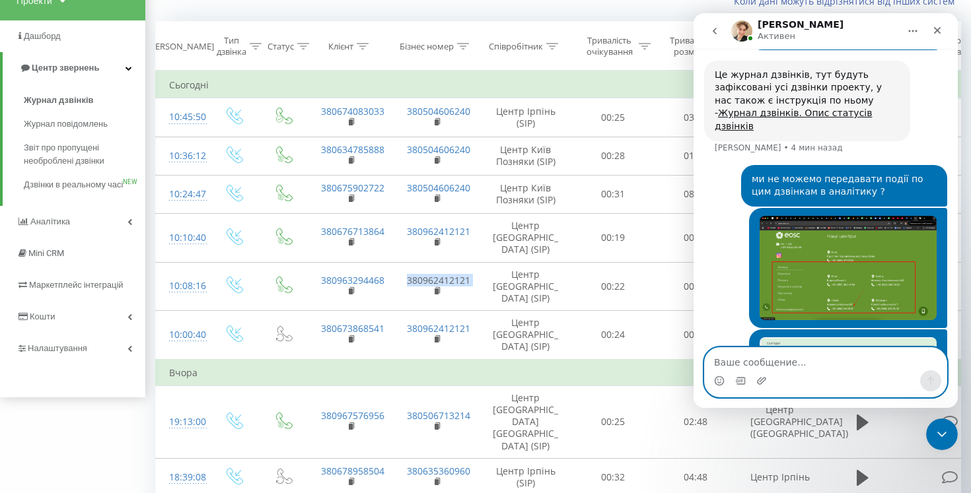
scroll to position [1817, 0]
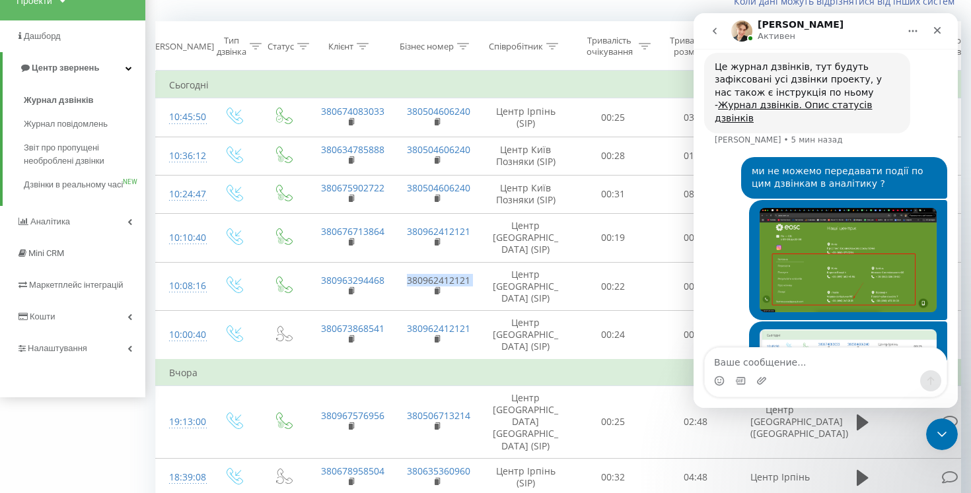
click at [864, 208] on img "Ірина говорит…" at bounding box center [847, 260] width 177 height 104
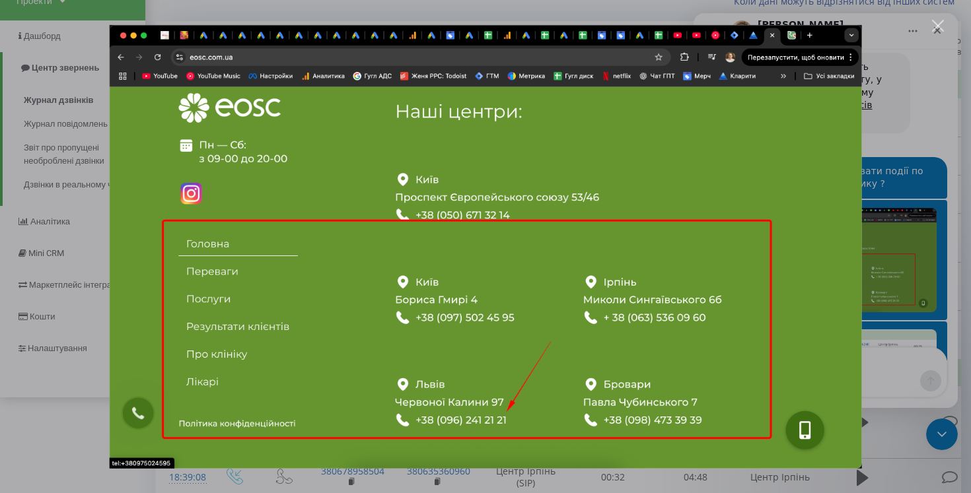
click at [903, 256] on div "Мессенджер Intercom" at bounding box center [485, 246] width 971 height 493
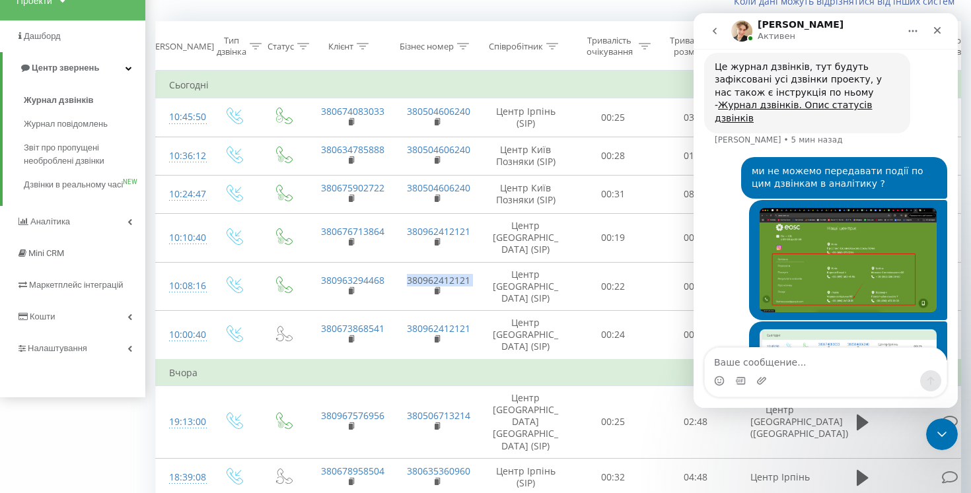
click at [865, 330] on img "Ірина говорит…" at bounding box center [847, 378] width 177 height 96
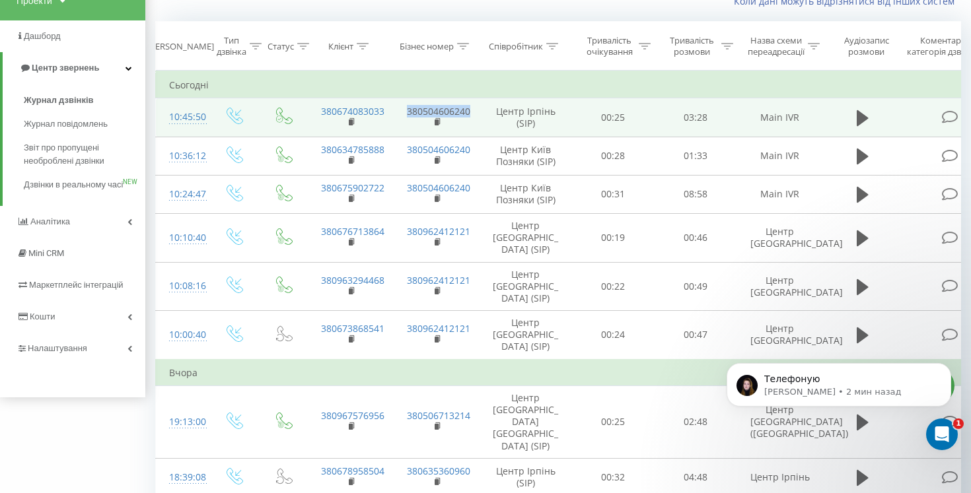
drag, startPoint x: 477, startPoint y: 111, endPoint x: 403, endPoint y: 110, distance: 74.0
click at [403, 110] on td "380504606240" at bounding box center [437, 117] width 86 height 38
copy link "380504606240"
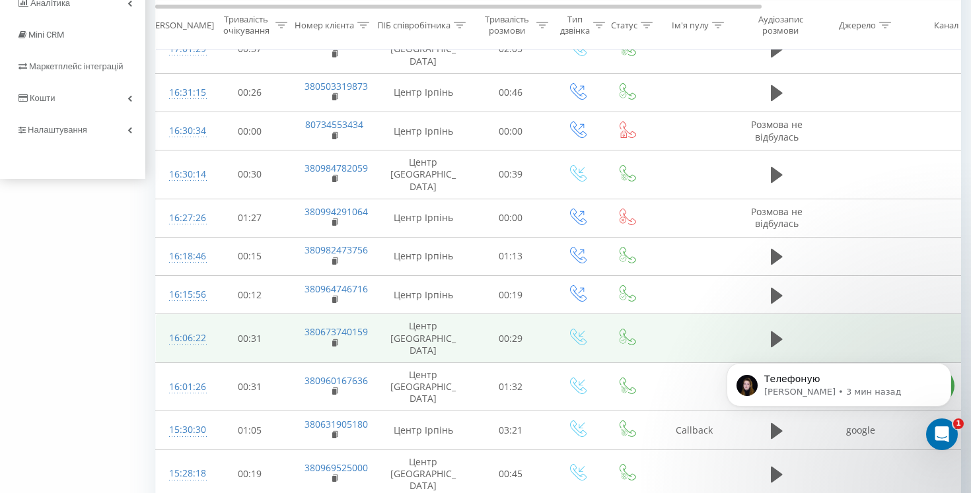
scroll to position [484, 0]
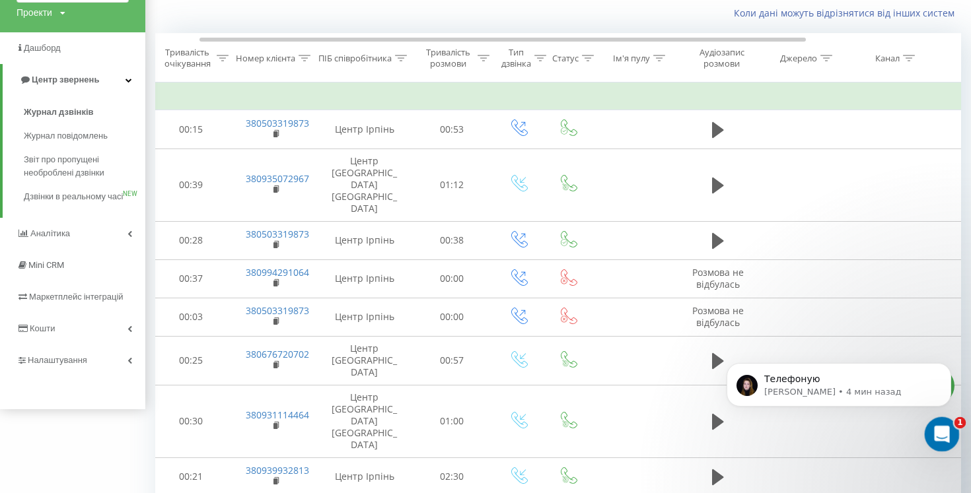
click at [932, 424] on div "Открыть службу сообщений Intercom" at bounding box center [940, 433] width 44 height 44
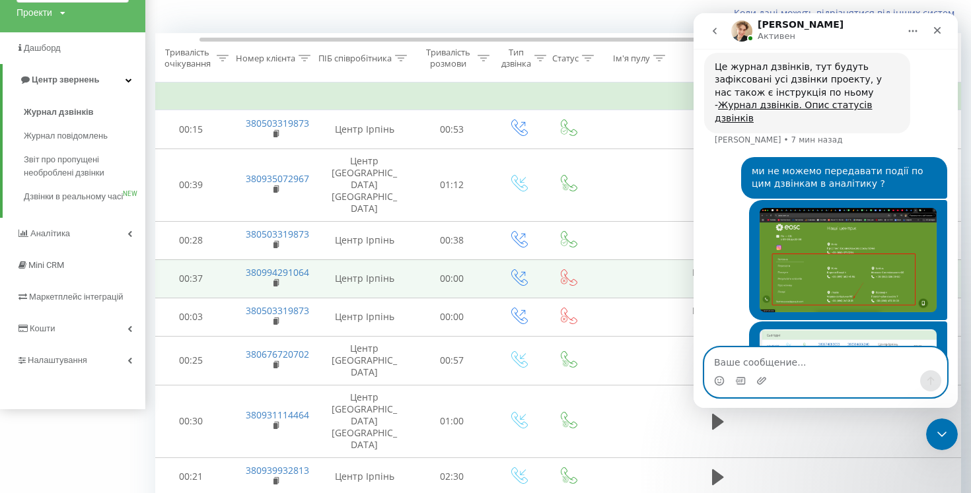
scroll to position [0, 30]
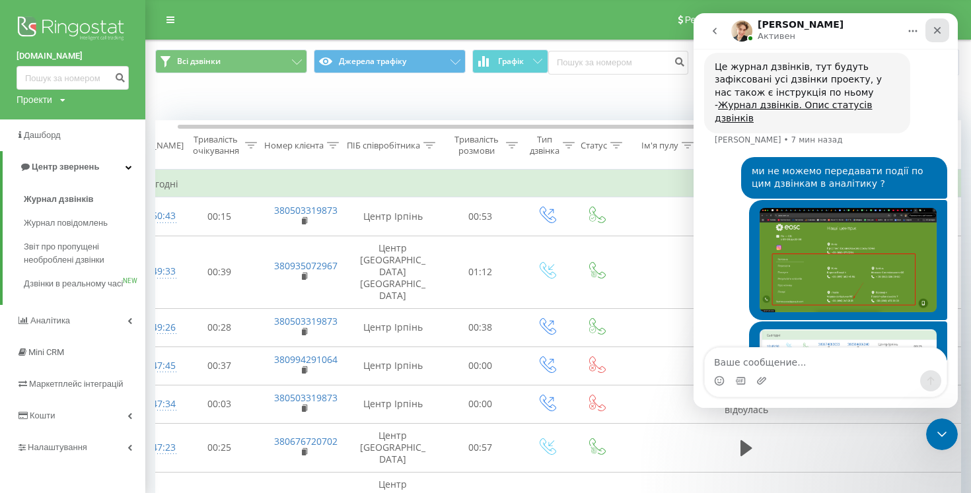
click at [939, 28] on icon "Закрыть" at bounding box center [937, 30] width 7 height 7
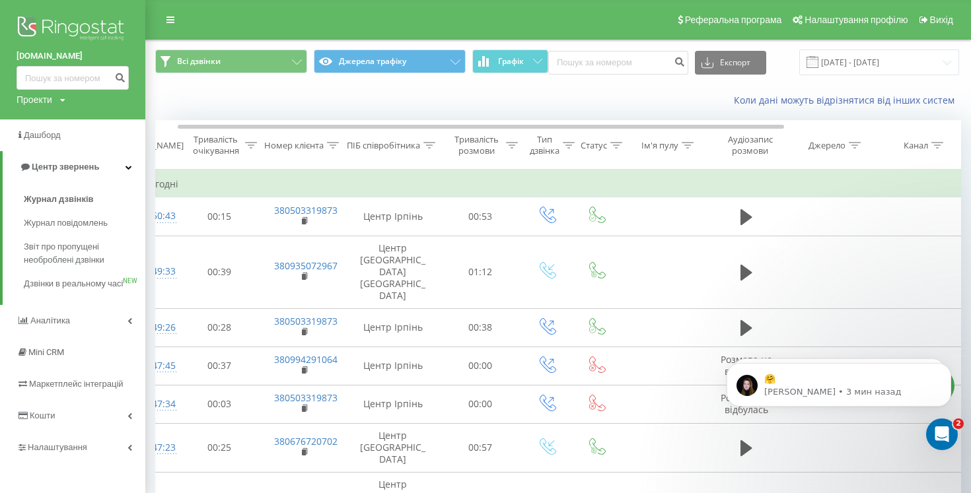
scroll to position [1870, 0]
click at [938, 437] on icon "Открыть службу сообщений Intercom" at bounding box center [940, 433] width 22 height 22
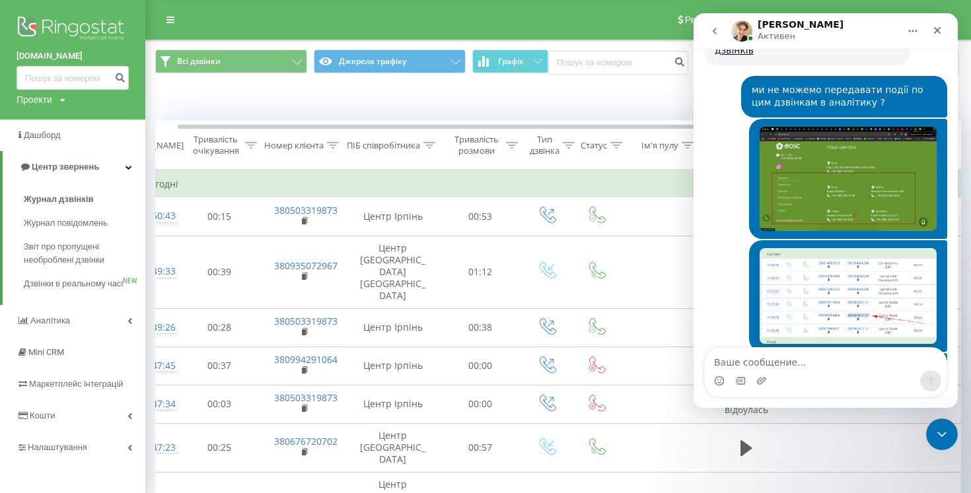
scroll to position [1891, 0]
